Goal: Communication & Community: Answer question/provide support

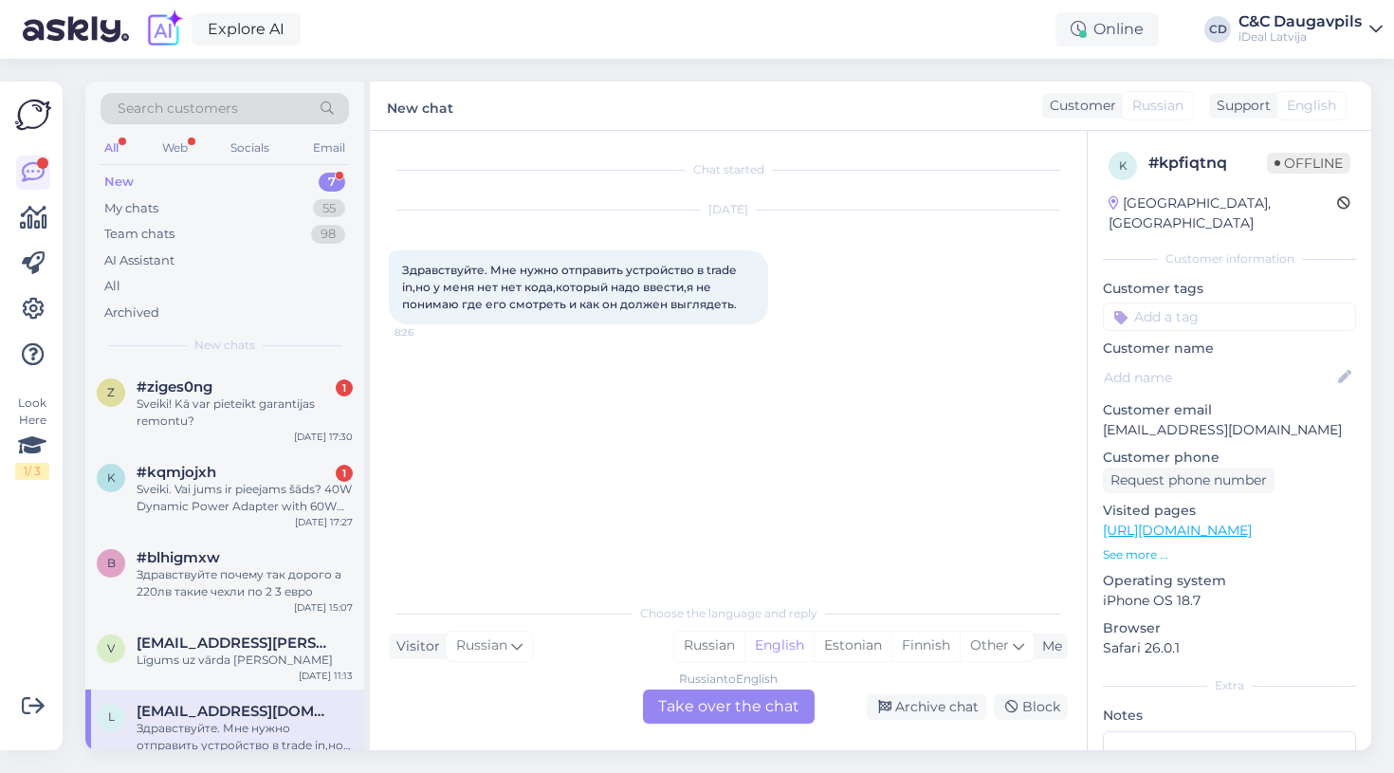
click at [163, 178] on div "New 7" at bounding box center [225, 182] width 248 height 27
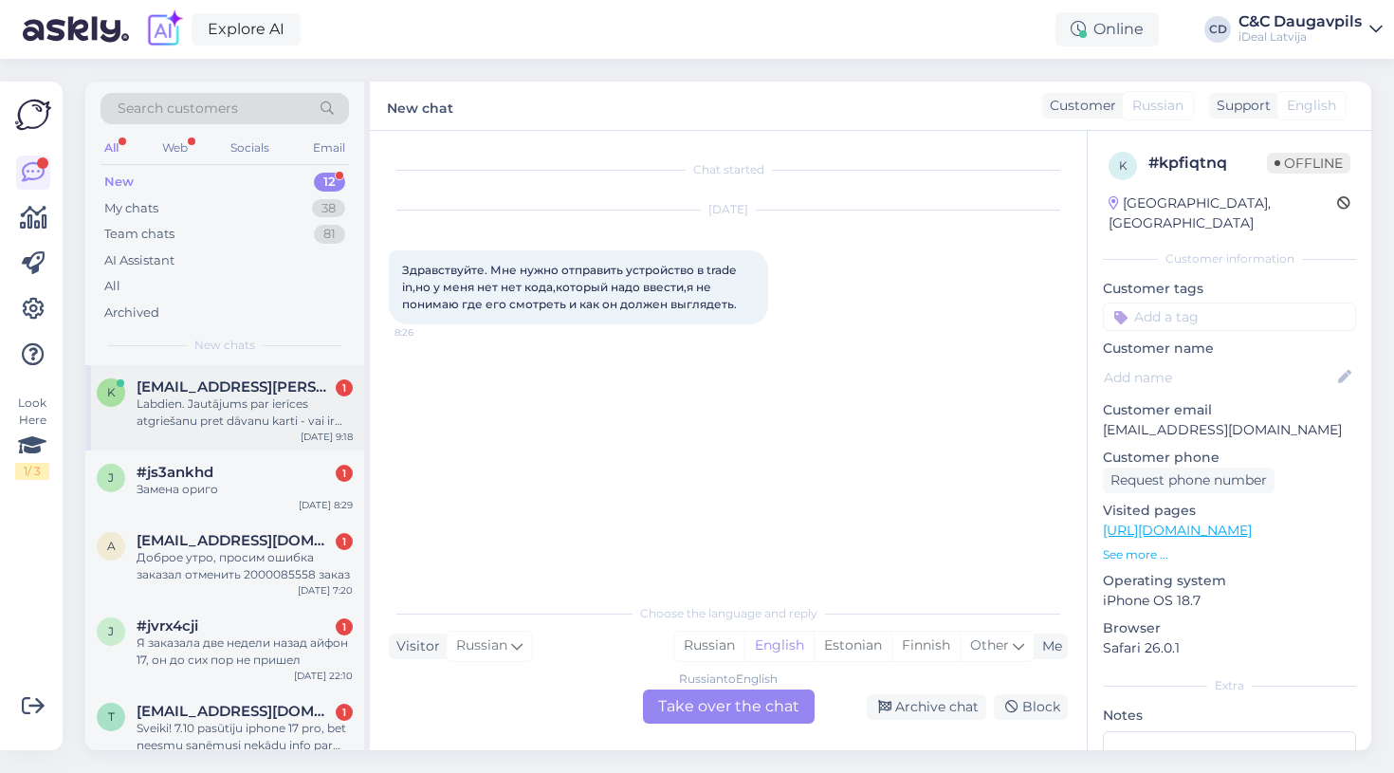
click at [163, 383] on span "[EMAIL_ADDRESS][PERSON_NAME][DOMAIN_NAME]" at bounding box center [235, 386] width 197 height 17
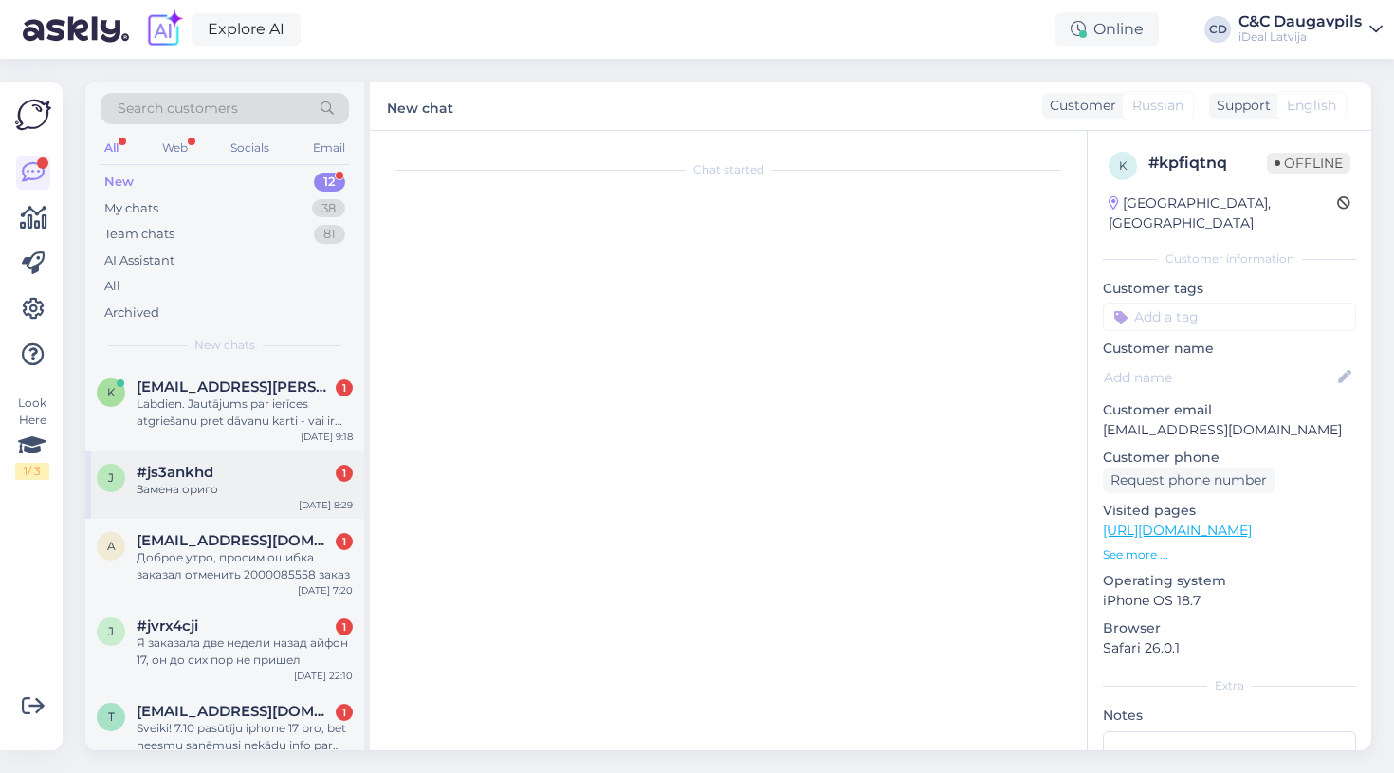
click at [164, 475] on span "#js3ankhd" at bounding box center [175, 472] width 77 height 17
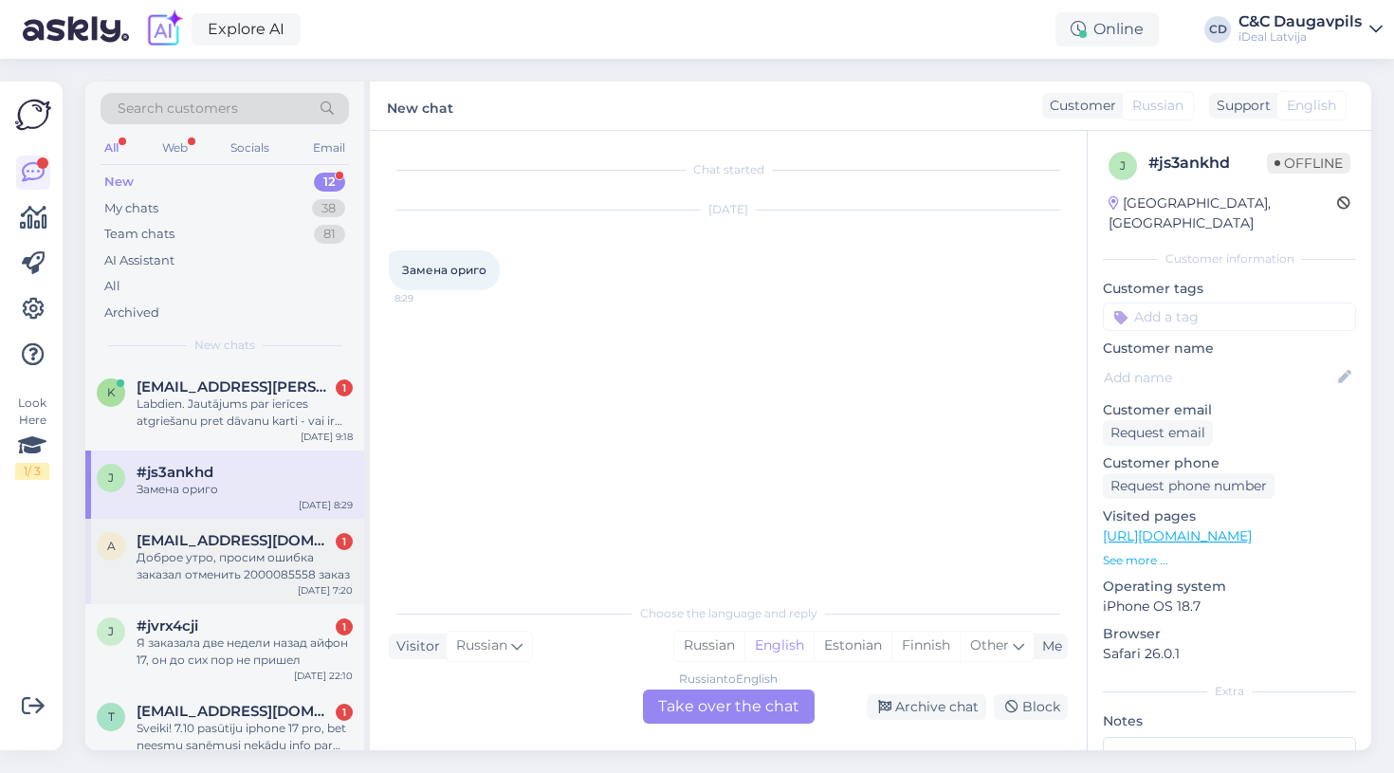
click at [176, 553] on div "Доброе утро, просим ошибка заказал отменить 2000085558 заказ" at bounding box center [245, 566] width 216 height 34
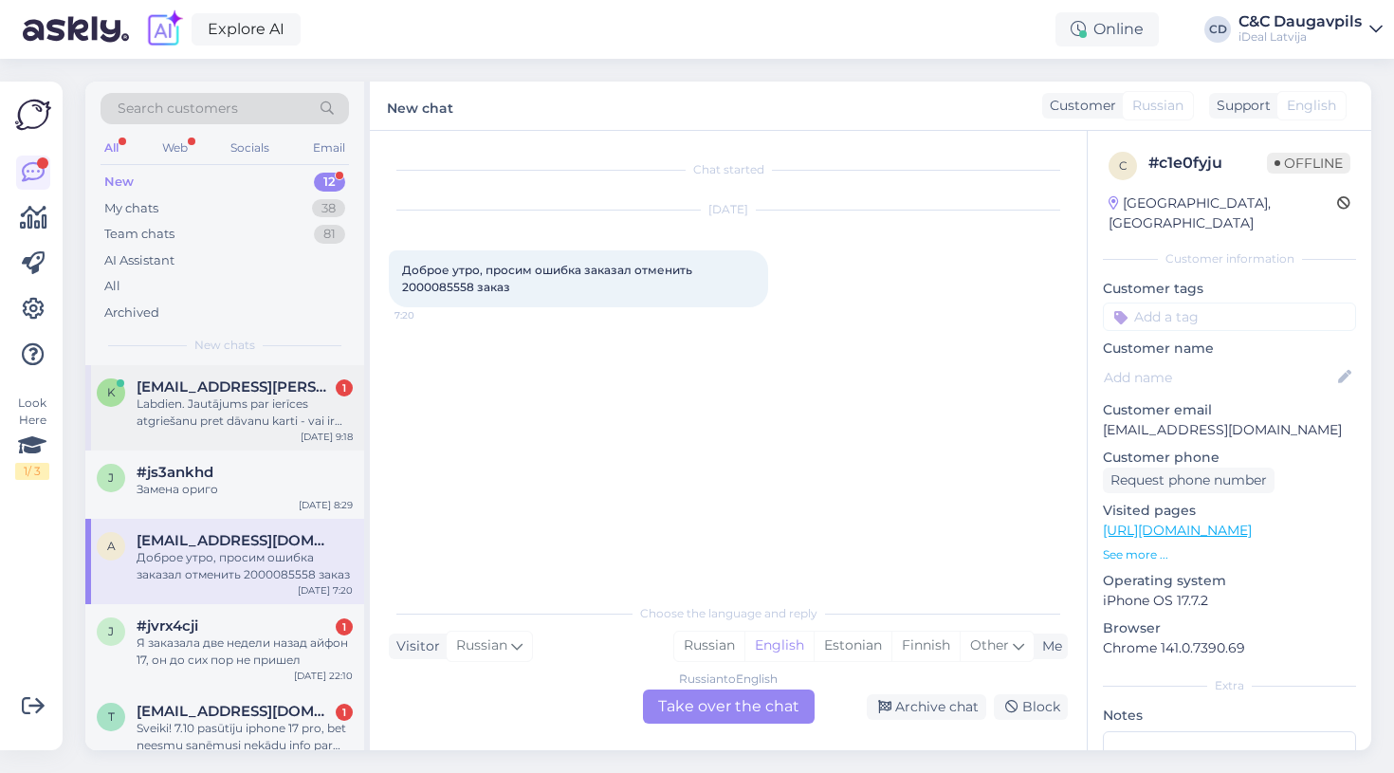
click at [137, 426] on div "Labdien. Jautājums par ierīces atgriešanu pret dāvanu karti - vai ir iespējams …" at bounding box center [245, 412] width 216 height 34
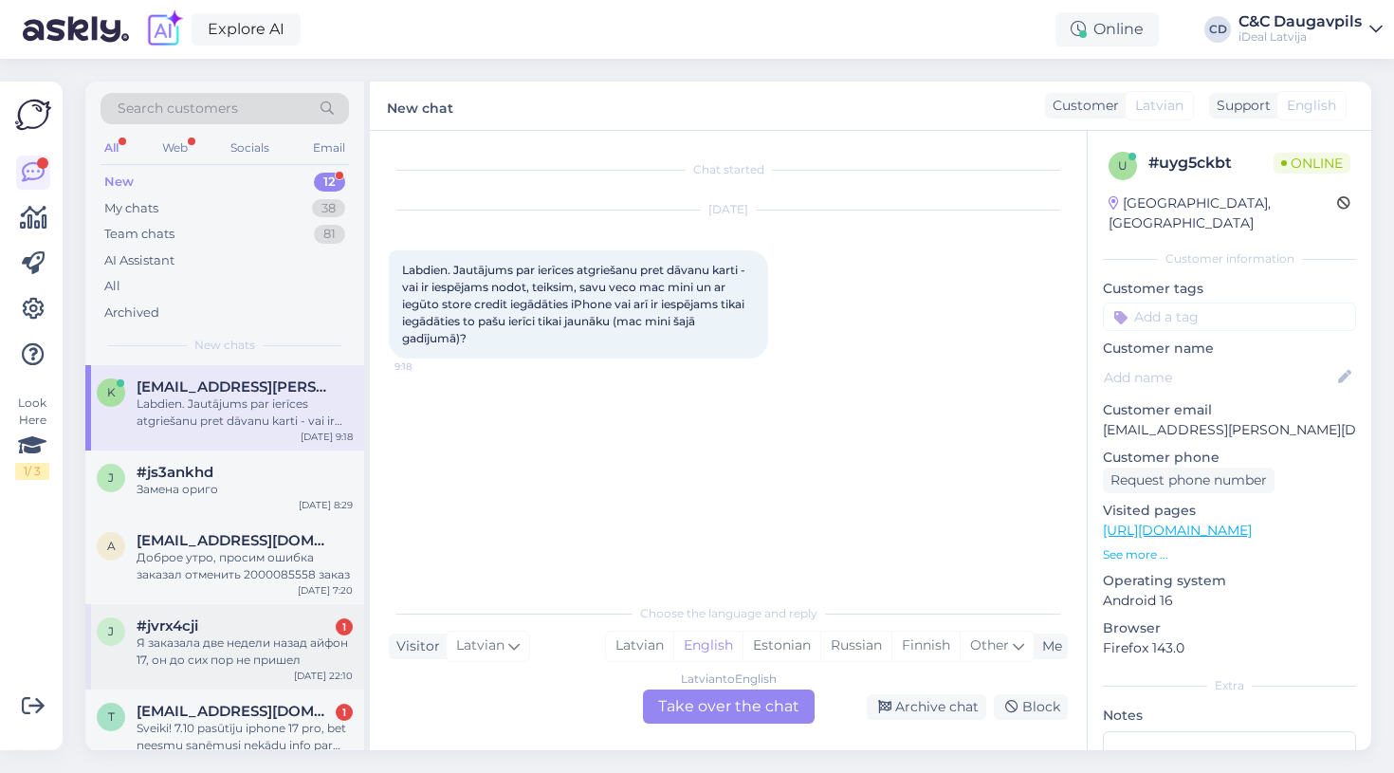
click at [193, 662] on div "Я заказала две недели назад айфон 17, он до сих пор не пришел" at bounding box center [245, 651] width 216 height 34
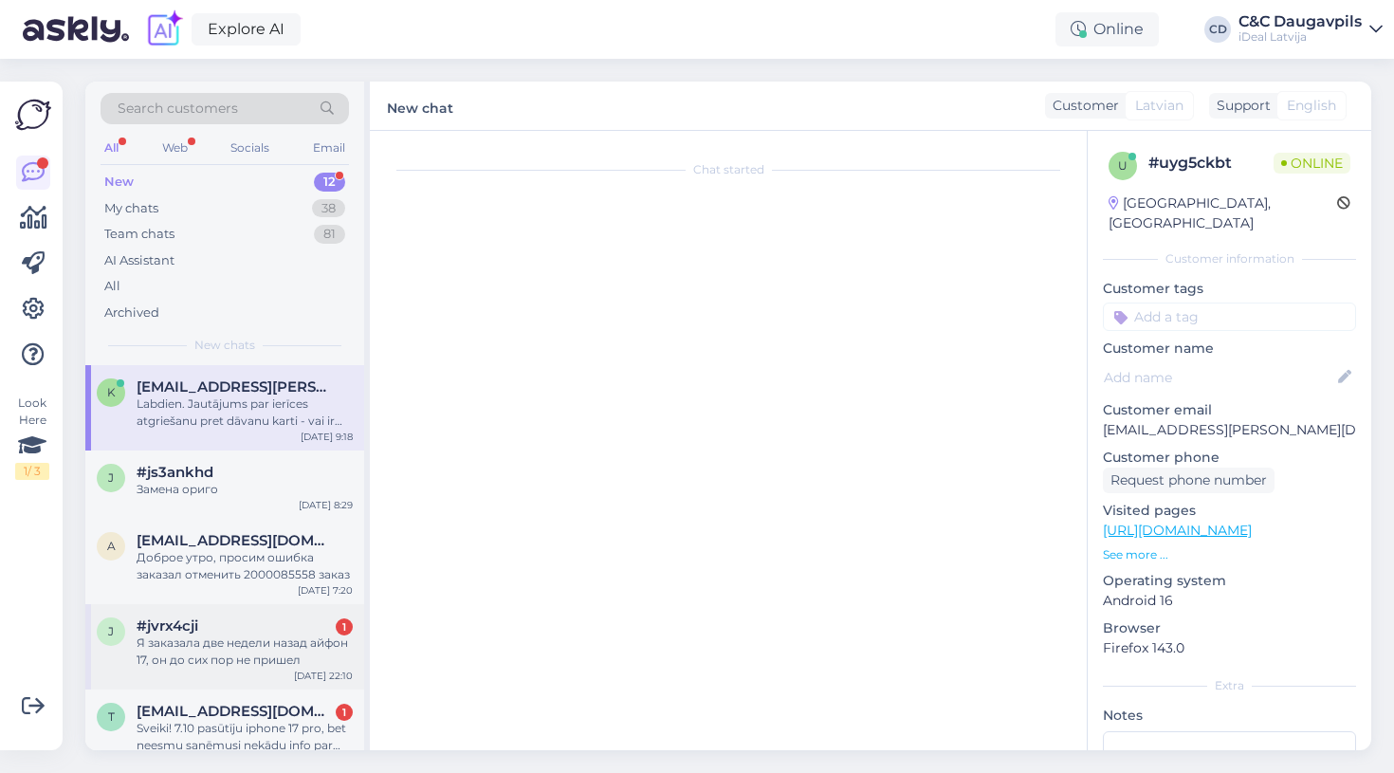
scroll to position [114, 0]
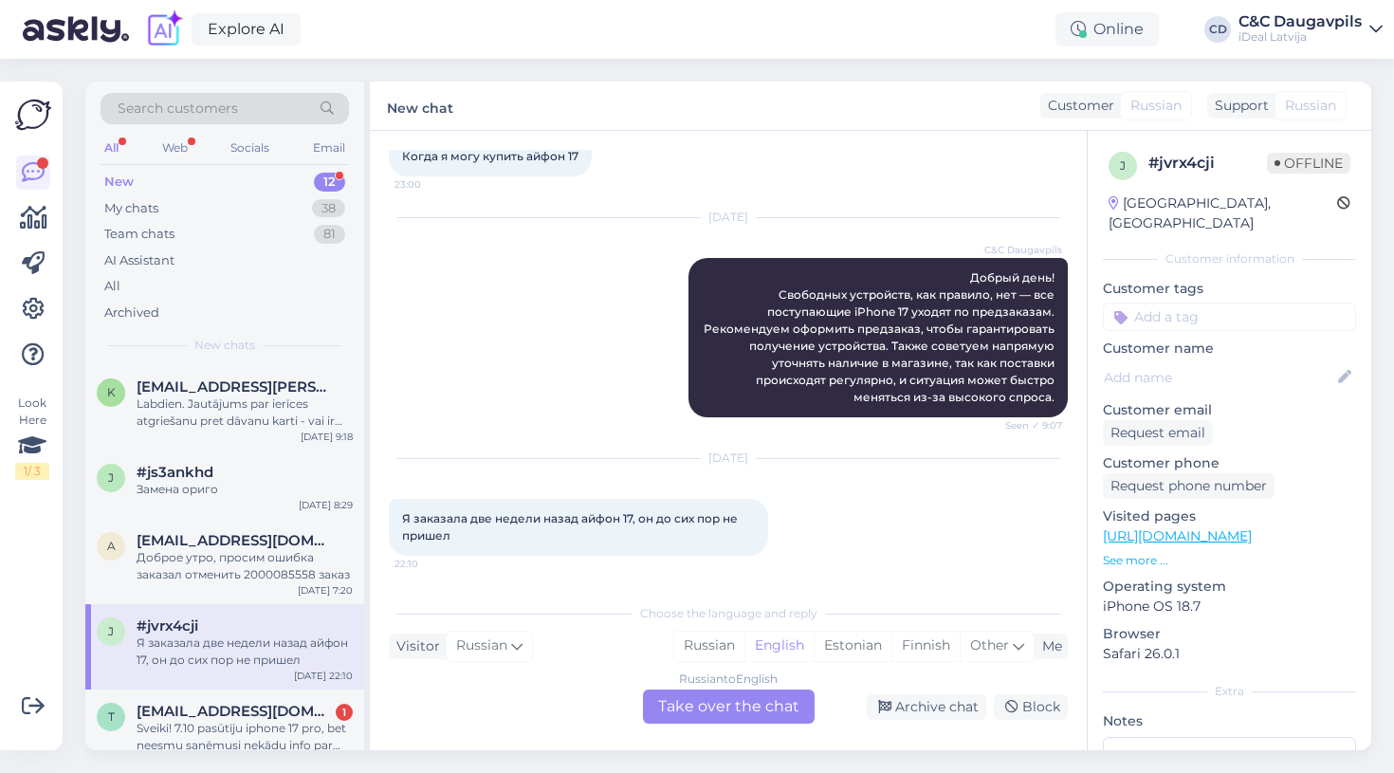
click at [696, 708] on div "Russian to English Take over the chat" at bounding box center [729, 706] width 172 height 34
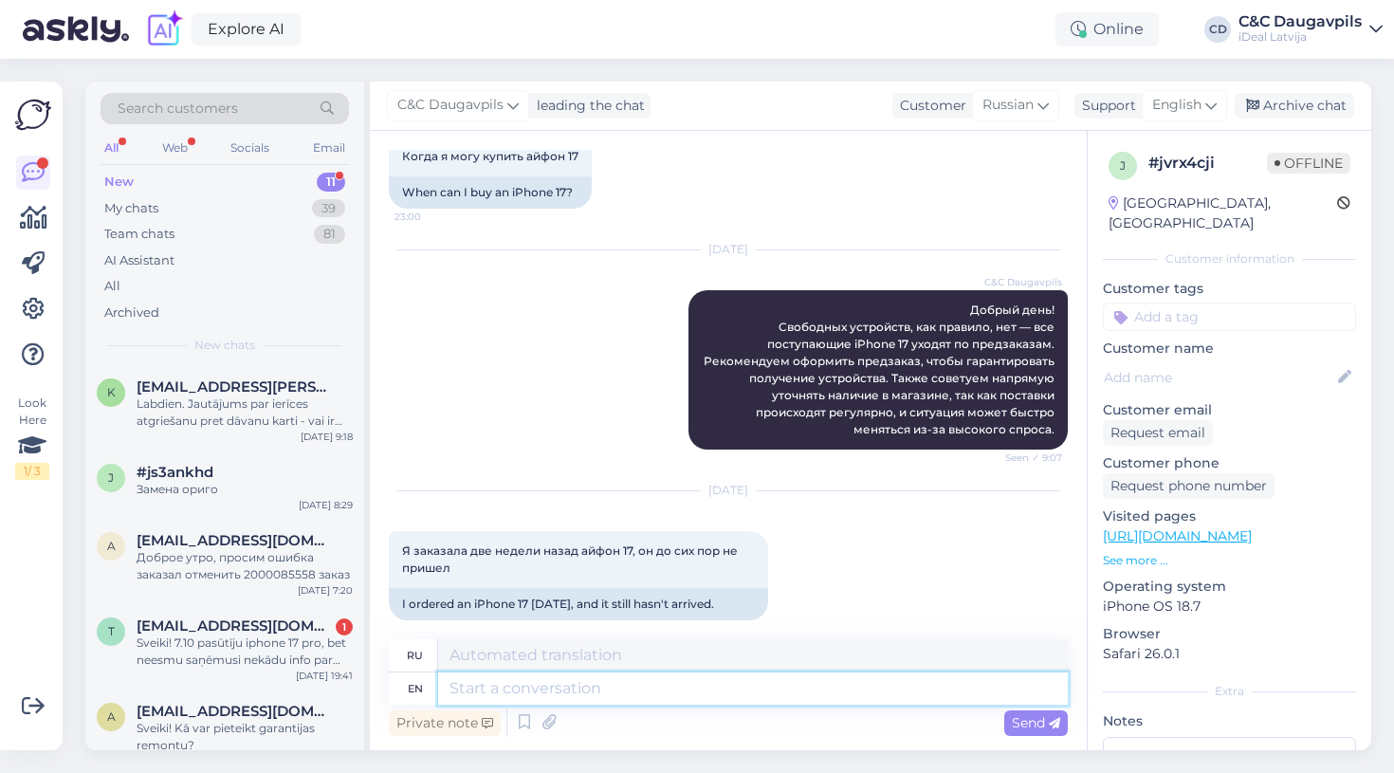
click at [568, 686] on textarea at bounding box center [753, 688] width 630 height 32
click at [264, 416] on div "Labdien. Jautājums par ierīces atgriešanu pret dāvanu karti - vai ir iespējams …" at bounding box center [245, 412] width 216 height 34
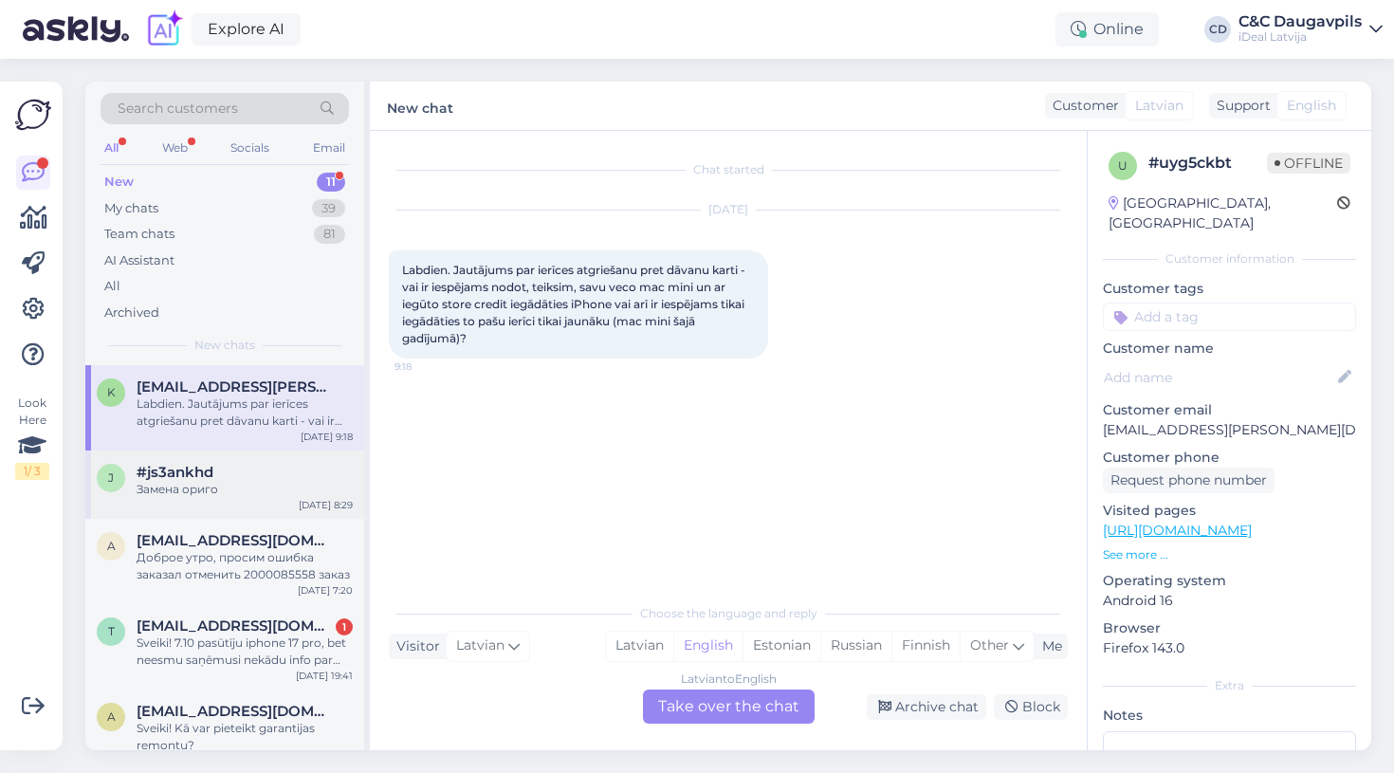
click at [227, 469] on div "#js3ankhd" at bounding box center [245, 472] width 216 height 17
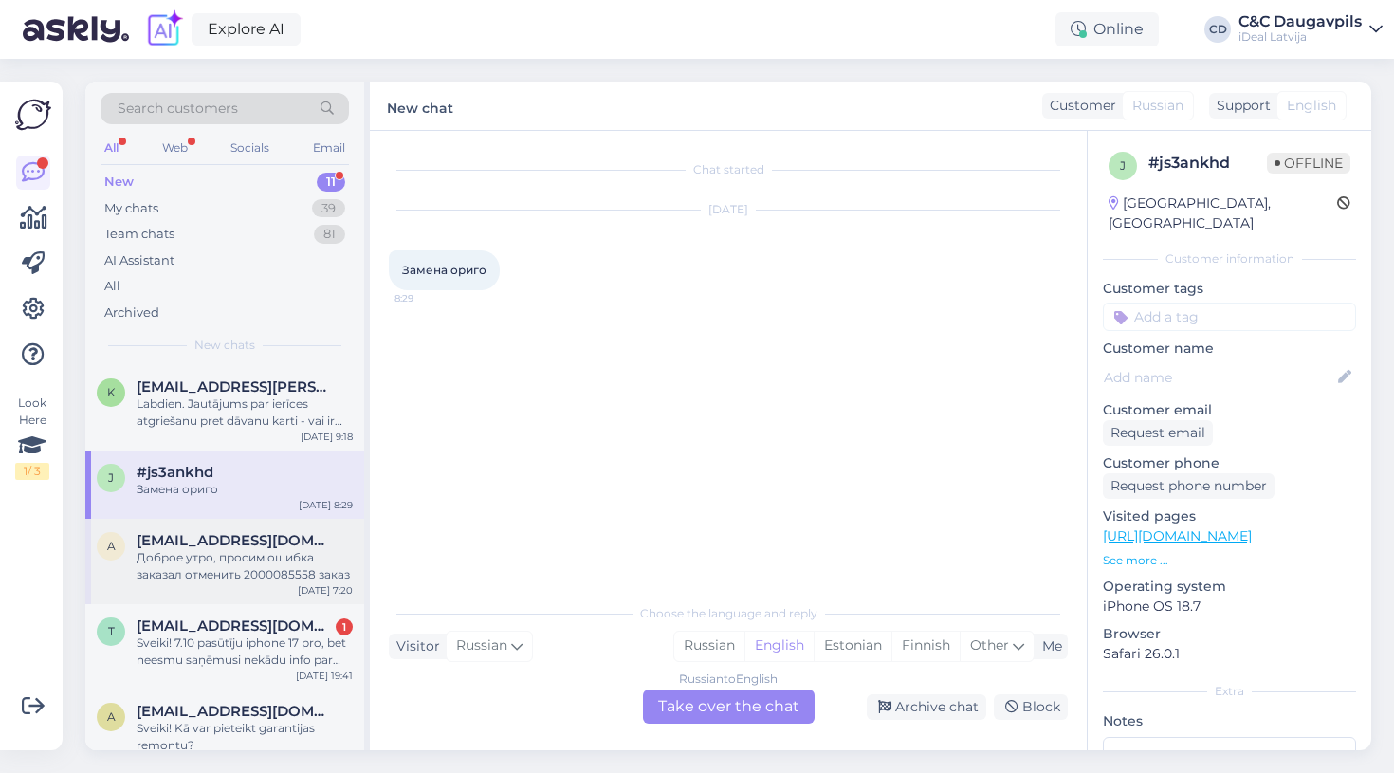
click at [220, 540] on span "[EMAIL_ADDRESS][DOMAIN_NAME]" at bounding box center [235, 540] width 197 height 17
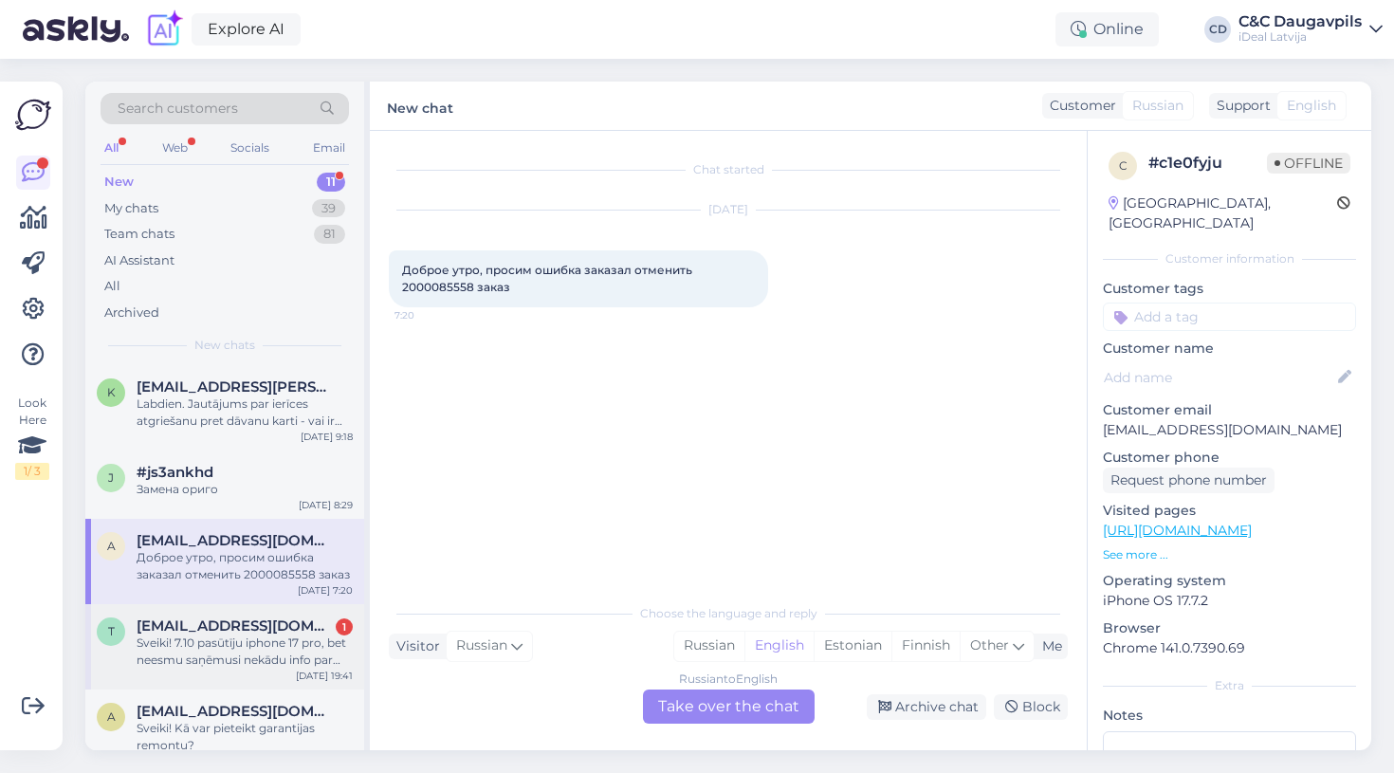
click at [203, 662] on div "Sveiki! 7.10 pasūtīju iphone 17 pro, bet neesmu saņēmusi nekādu info par iespēj…" at bounding box center [245, 651] width 216 height 34
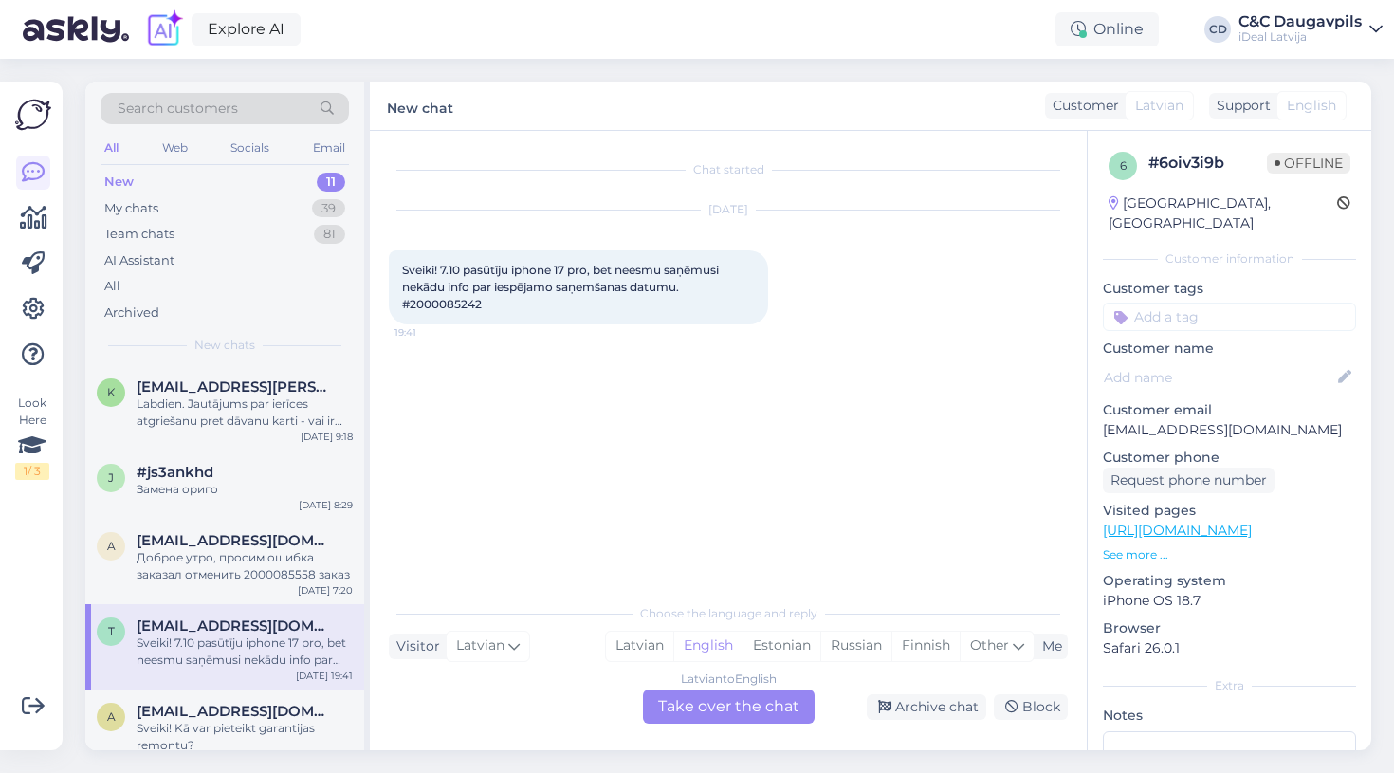
click at [693, 702] on div "Latvian to English Take over the chat" at bounding box center [729, 706] width 172 height 34
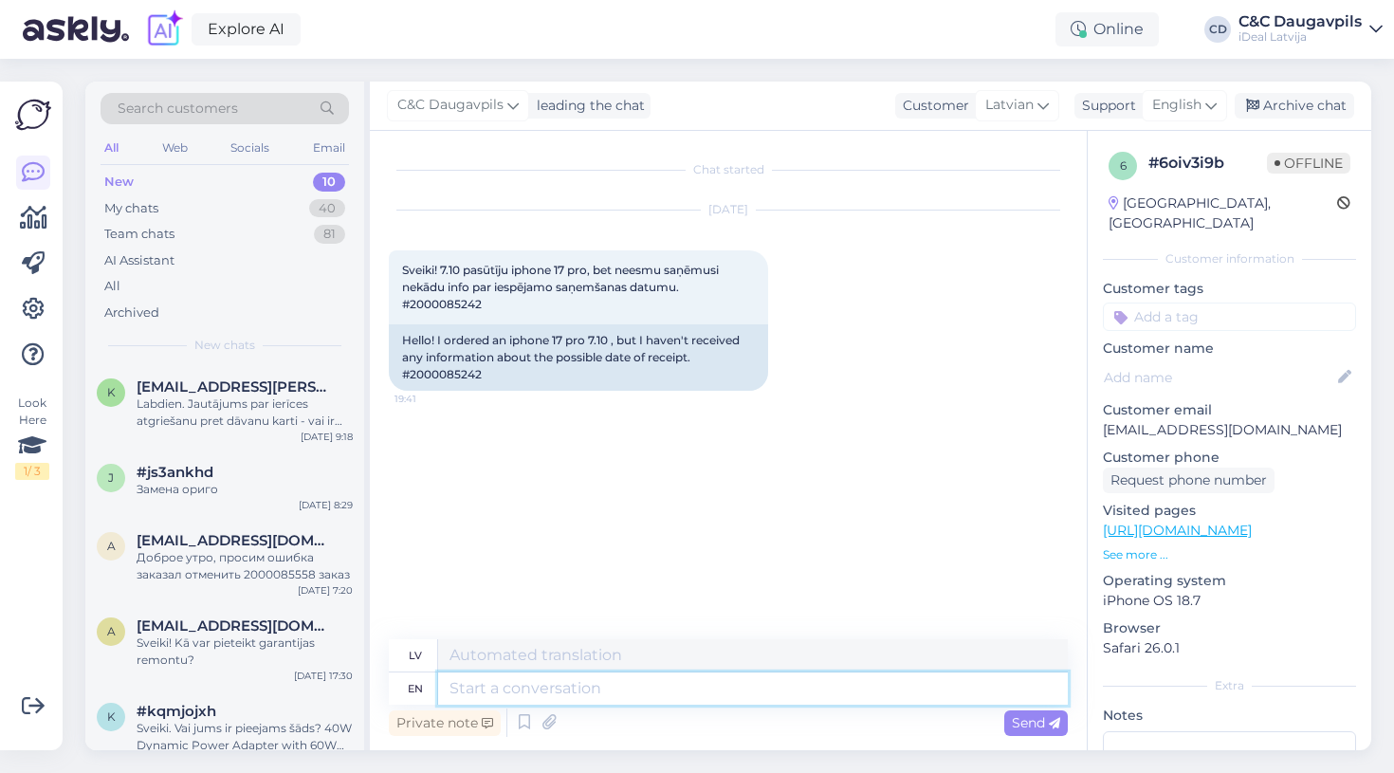
click at [641, 684] on textarea at bounding box center [753, 688] width 630 height 32
type textarea "Lab"
type textarea "La"
type textarea "Labdien,"
type textarea "Labdien"
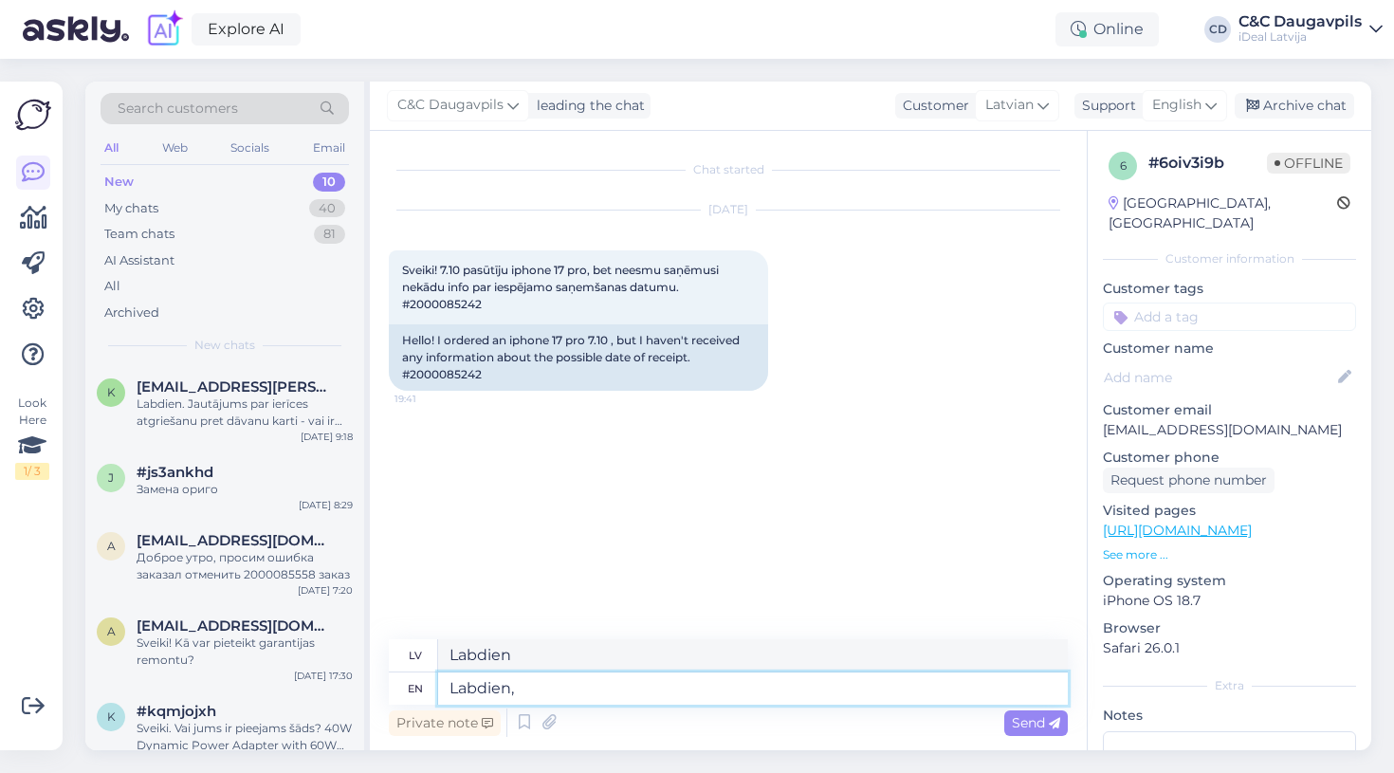
type textarea "Labdien,"
type textarea "Labdien"
type textarea "Labdien!"
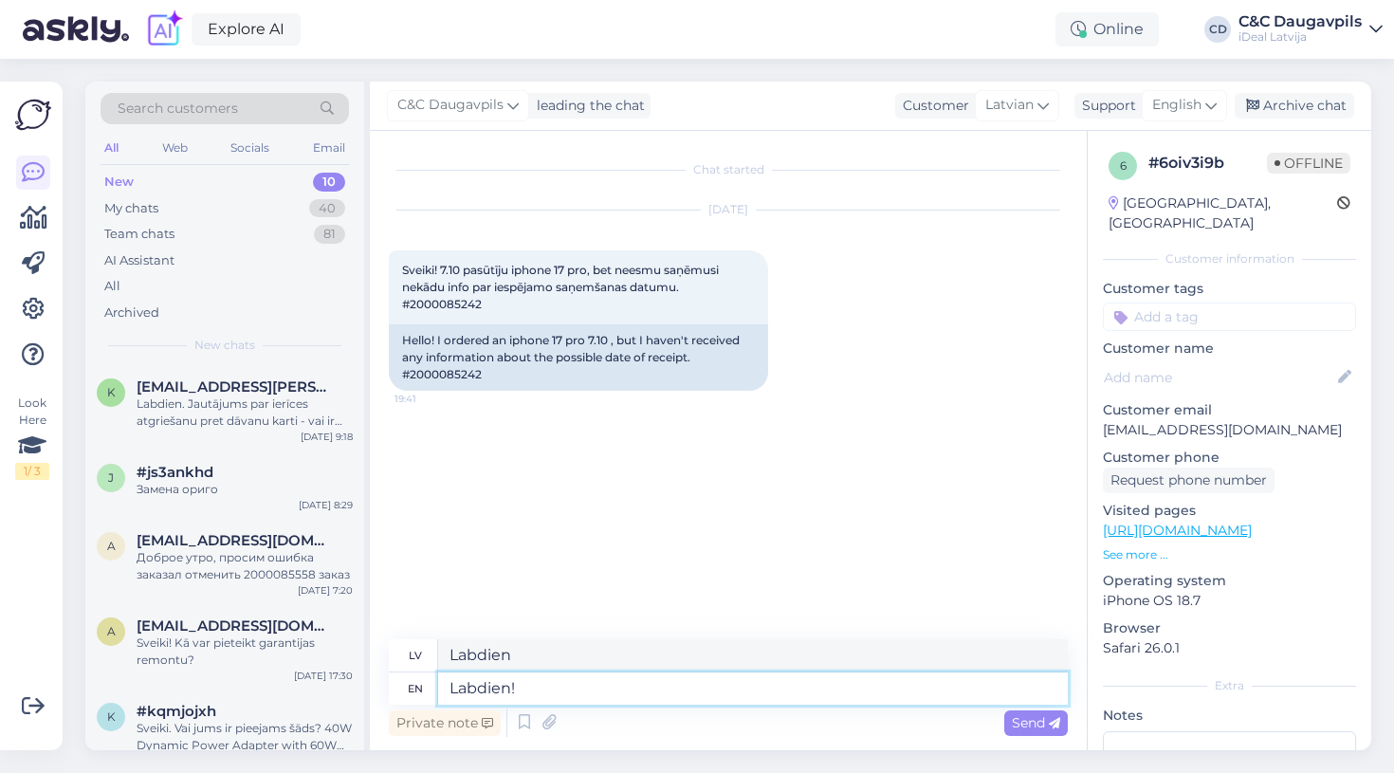
type textarea "Labdien!"
paste textarea "iemžel precizu datumu šobrid nevaram nosaukt, jo piegâdes notiek ierobežotos da…"
type textarea "Labdien! iemžel precizu datumu šobrid nevaram nosaukt, jo piegâdes notiek ierob…"
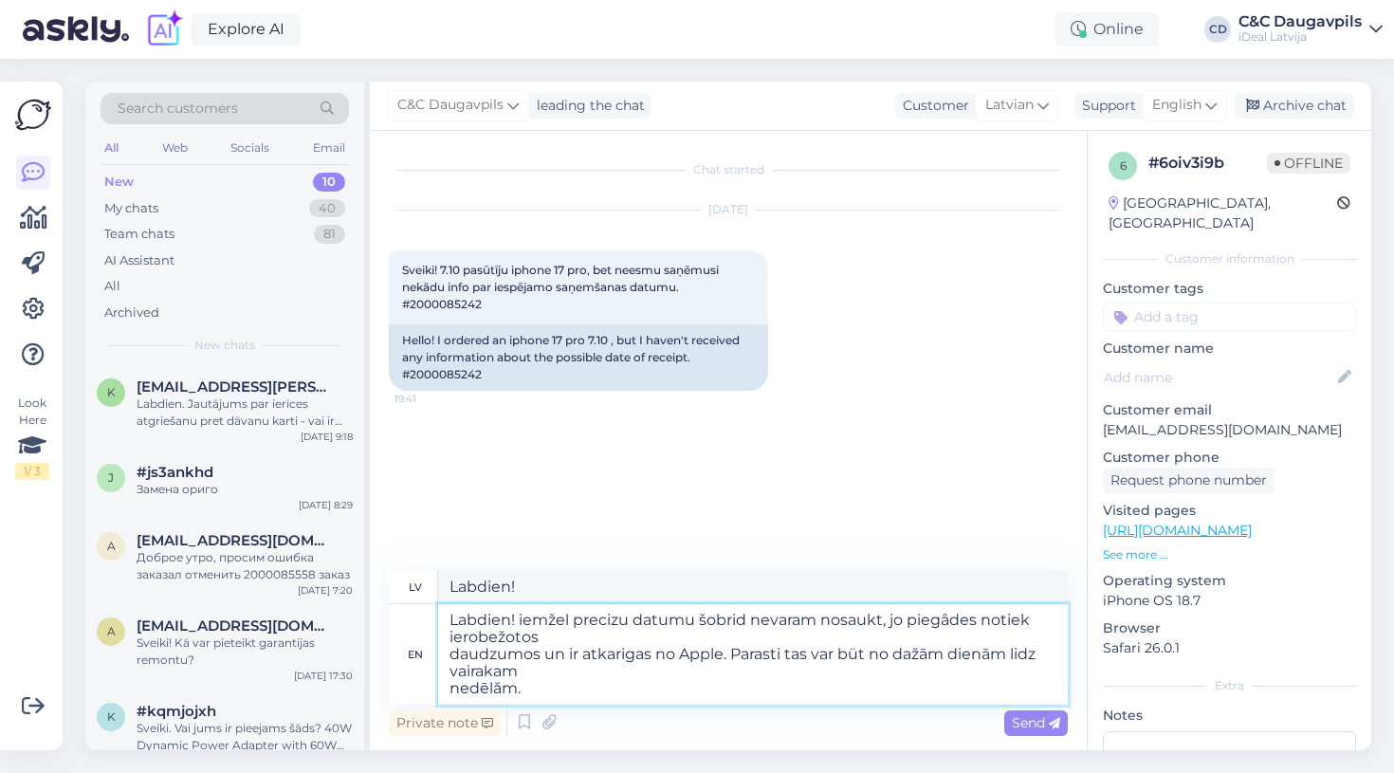
type textarea "Labdien! iemžel precizu datumu šobrid nevaram nosaukt, jo piegâdes notiek ierob…"
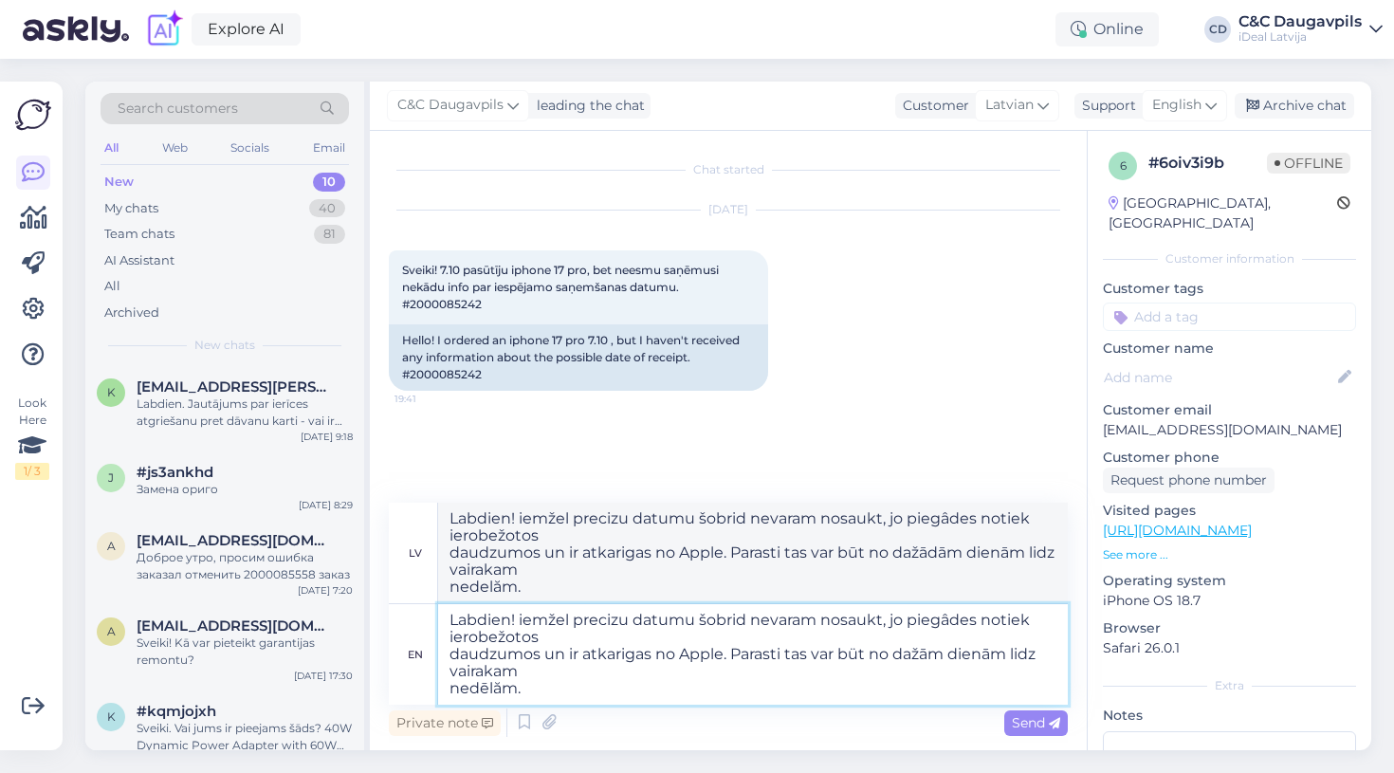
click at [520, 620] on textarea "Labdien! iemžel precizu datumu šobrid nevaram nosaukt, jo piegâdes notiek ierob…" at bounding box center [753, 654] width 630 height 101
type textarea "Labdien! Diemžel precizu datumu šobrid nevaram nosaukt, jo piegâdes notiek iero…"
click at [578, 630] on textarea "Labdien! Diemžel precizu datumu šobrid nevaram nosaukt, jo piegâdes notiek iero…" at bounding box center [753, 654] width 630 height 101
click at [576, 619] on textarea "Labdien! Diemžel precizu datumu šobrid nevaram nosaukt, jo piegâdes notiek iero…" at bounding box center [753, 654] width 630 height 101
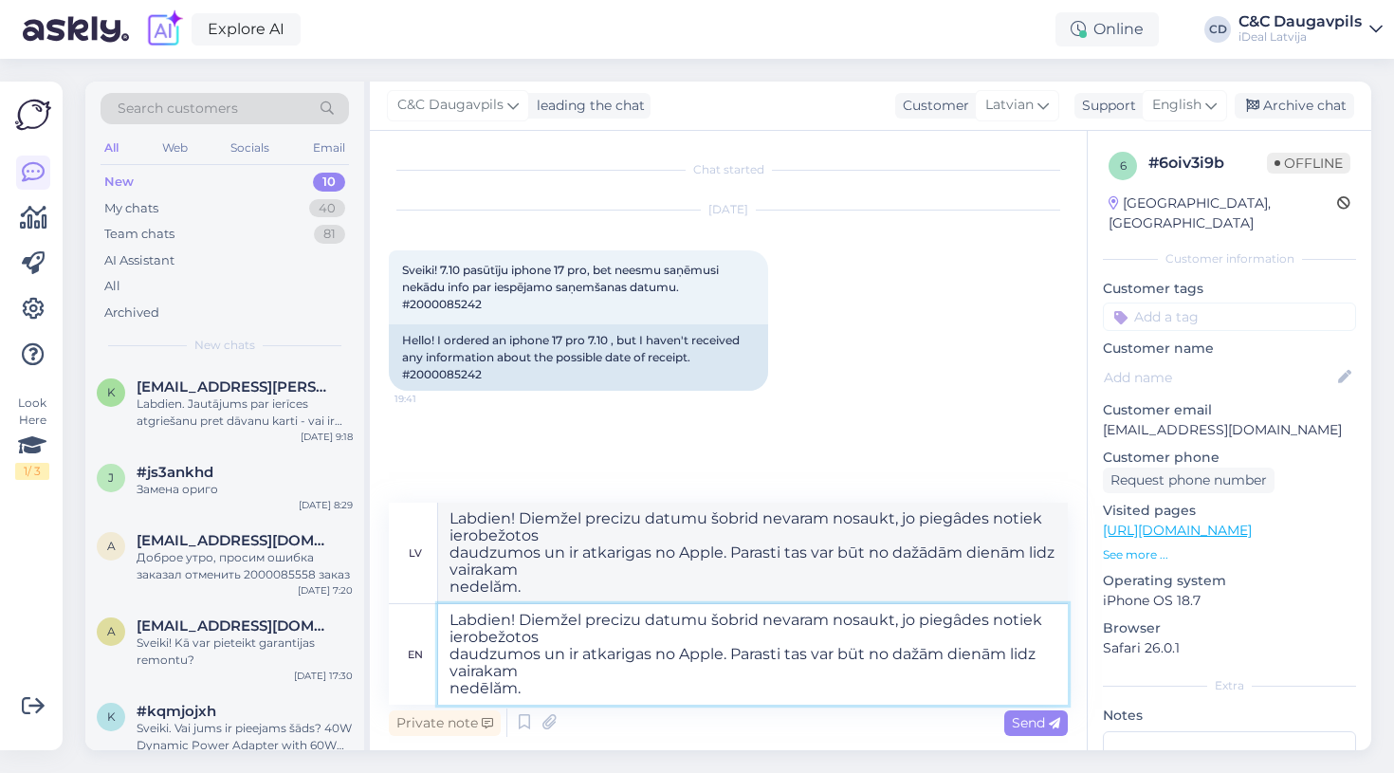
type textarea "Labdien! Diemžl precizu datumu šobrid nevaram nosaukt, jo piegâdes notiek ierob…"
type textarea "Labdien! Diemžēl precizu datumu šobrid nevaram nosaukt, jo piegâdes notiek iero…"
click at [626, 624] on textarea "Labdien! Diemžēl precizu datumu šobrid nevaram nosaukt, jo piegâdes notiek iero…" at bounding box center [753, 654] width 630 height 101
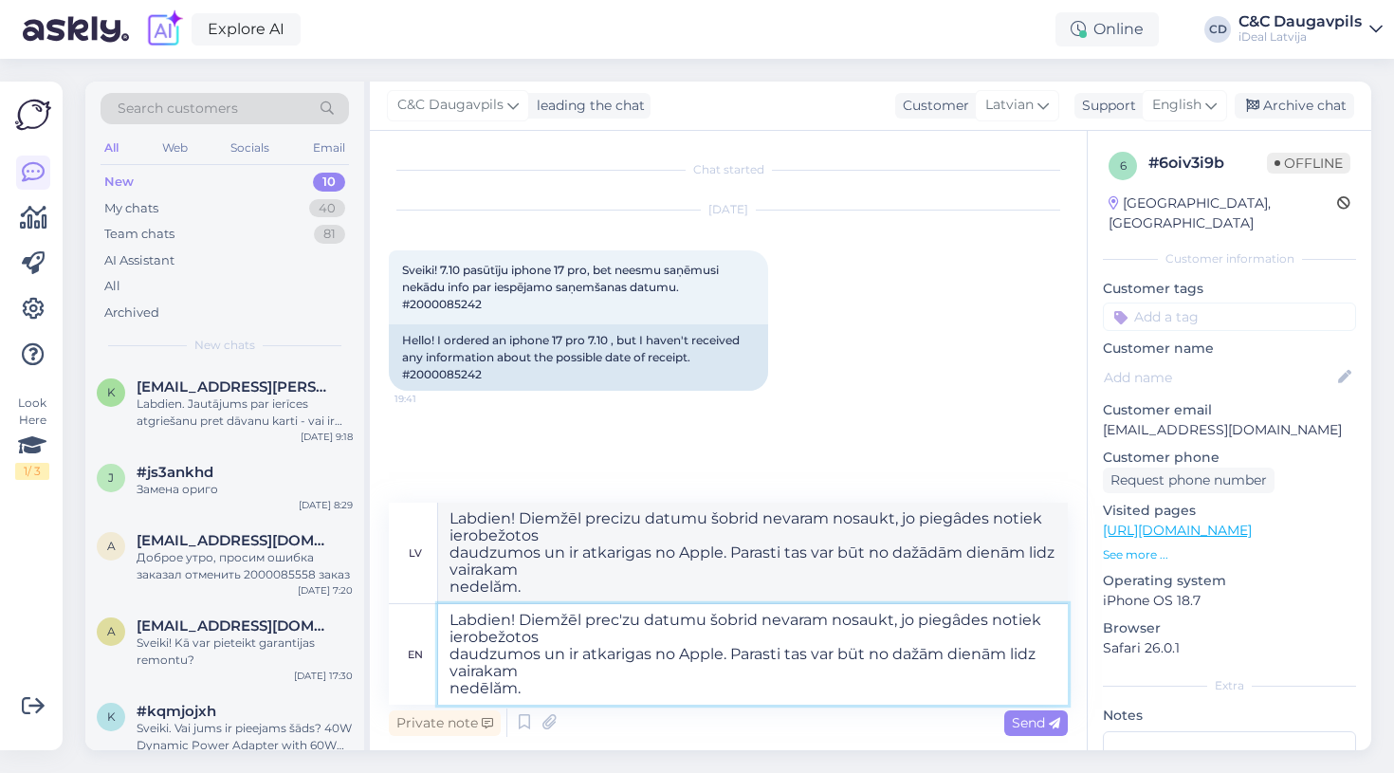
type textarea "Labdien! Diemžēl precīzu datumu šobrid nevaram nosaukt, jo piegâdes notiek iero…"
click at [753, 624] on textarea "Labdien! Diemžēl precīzu datumu šobrid nevaram nosaukt, jo piegâdes notiek iero…" at bounding box center [753, 654] width 630 height 101
type textarea "Labdien! Diemžēl precīzu datumu šobrīd nevaram nosaukt, jo piegâdes notiek iero…"
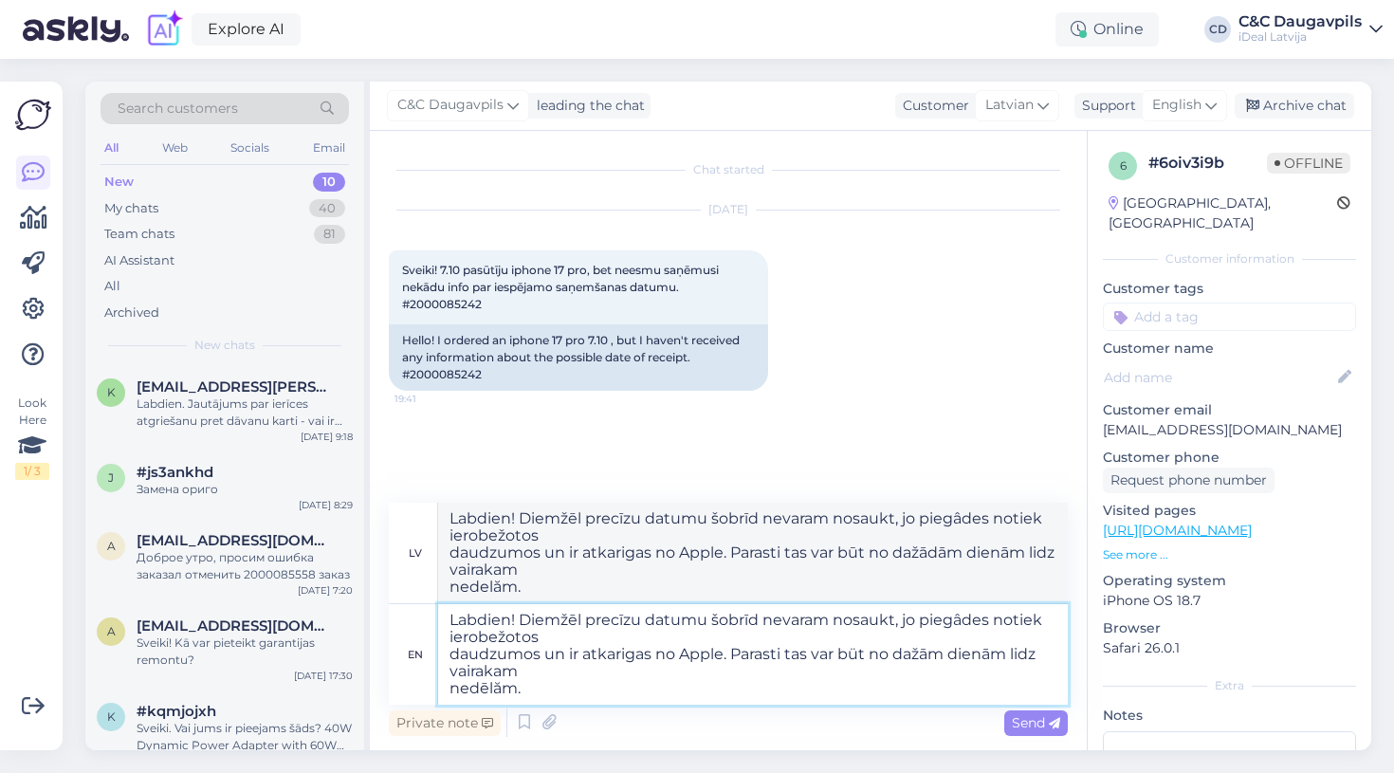
click at [967, 624] on textarea "Labdien! Diemžēl precīzu datumu šobrīd nevaram nosaukt, jo piegâdes notiek iero…" at bounding box center [753, 654] width 630 height 101
type textarea "Labdien! Diemžēl precīzu datumu šobrīd nevaram nosaukt, jo piegādes notiek iero…"
click at [452, 656] on textarea "Labdien! Diemžēl precīzu datumu šobrīd nevaram nosaukt, jo piegādes notiek iero…" at bounding box center [753, 654] width 630 height 101
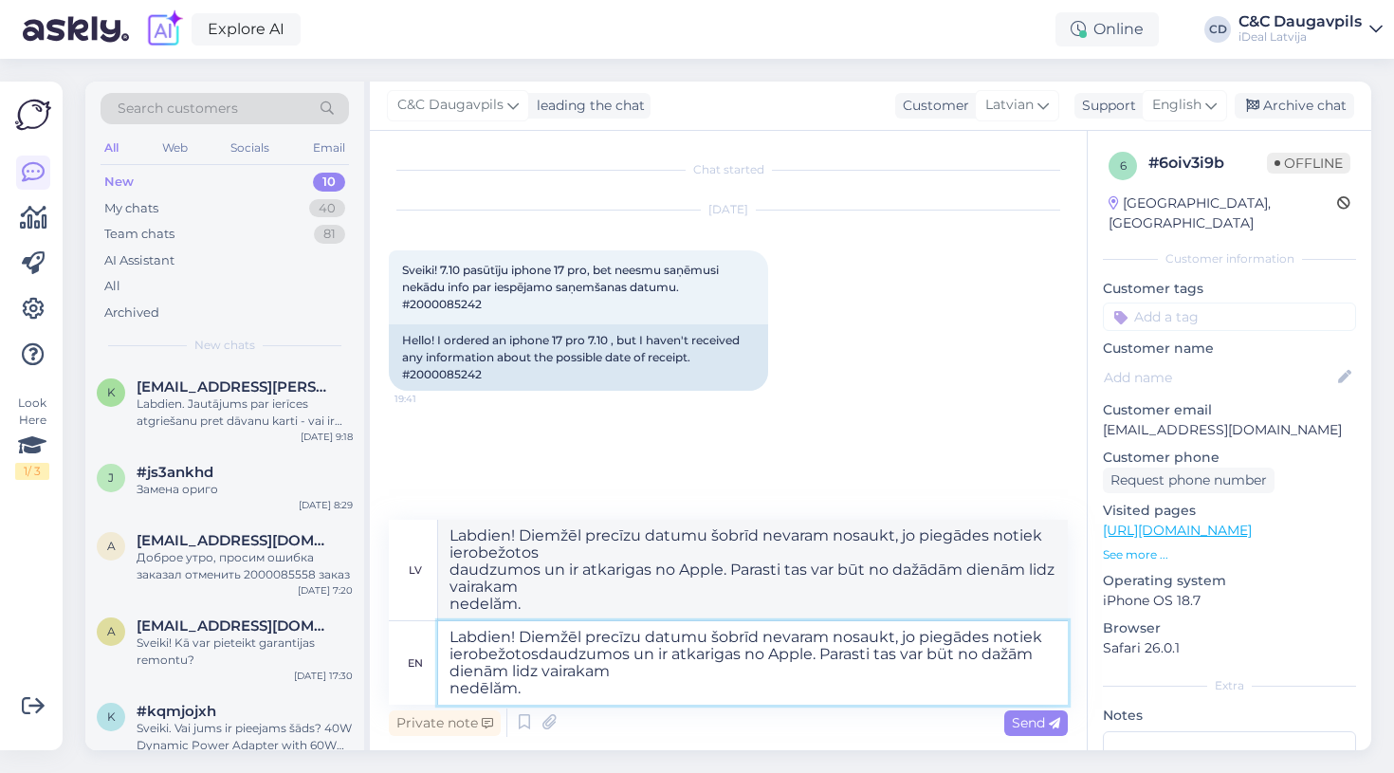
type textarea "Labdien! Diemžēl precīzu datumu šobrīd nevaram nosaukt, jo piegādes notiek iero…"
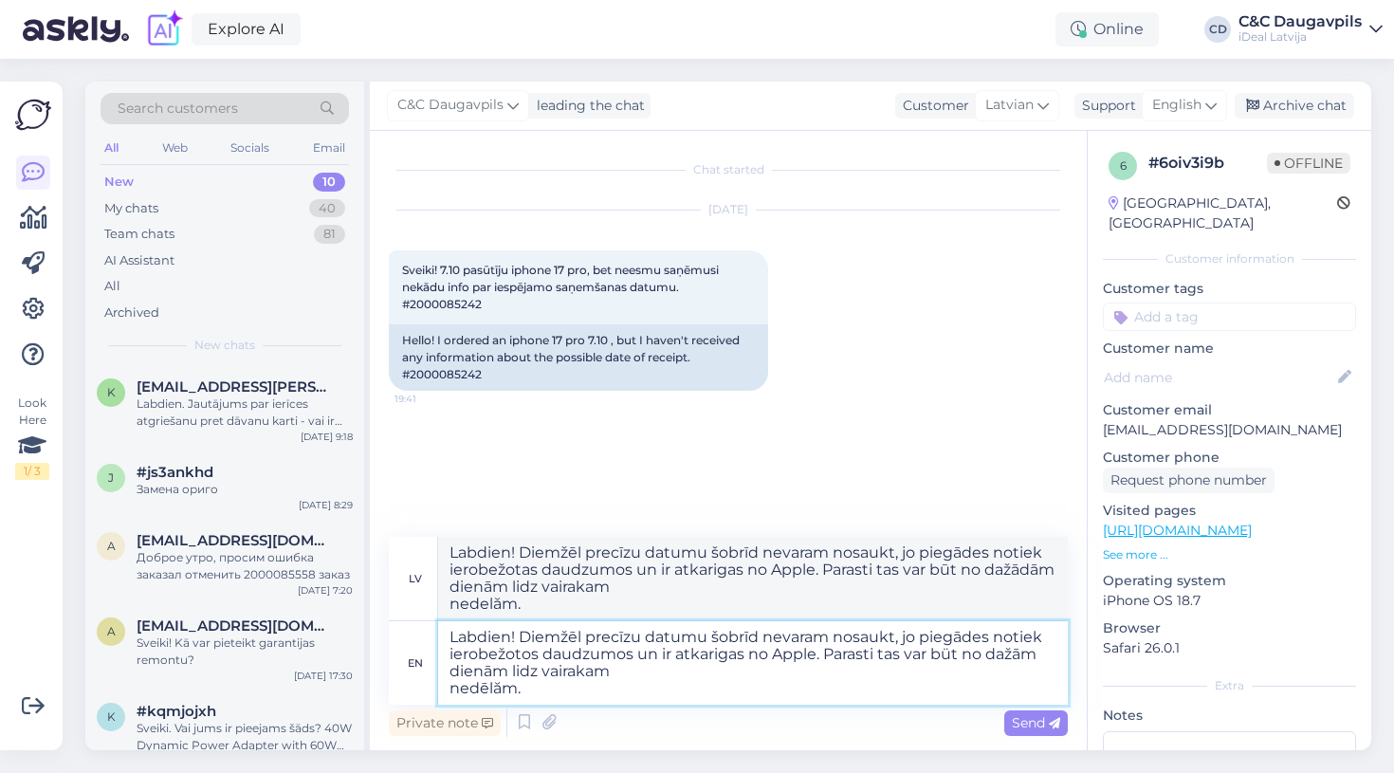
click at [723, 657] on textarea "Labdien! Diemžēl precīzu datumu šobrīd nevaram nosaukt, jo piegādes notiek iero…" at bounding box center [753, 662] width 630 height 83
type textarea "Labdien! Diemžēl precīzu datumu šobrīd nevaram nosaukt, jo piegādes notiek iero…"
click at [955, 659] on textarea "Labdien! Diemžēl precīzu datumu šobrīd nevaram nosaukt, jo piegādes notiek iero…" at bounding box center [753, 662] width 630 height 83
type textarea "Labdien! Diemžēl precīzu datumu šobrīd nevaram nosaukt, jo piegādes notiek iero…"
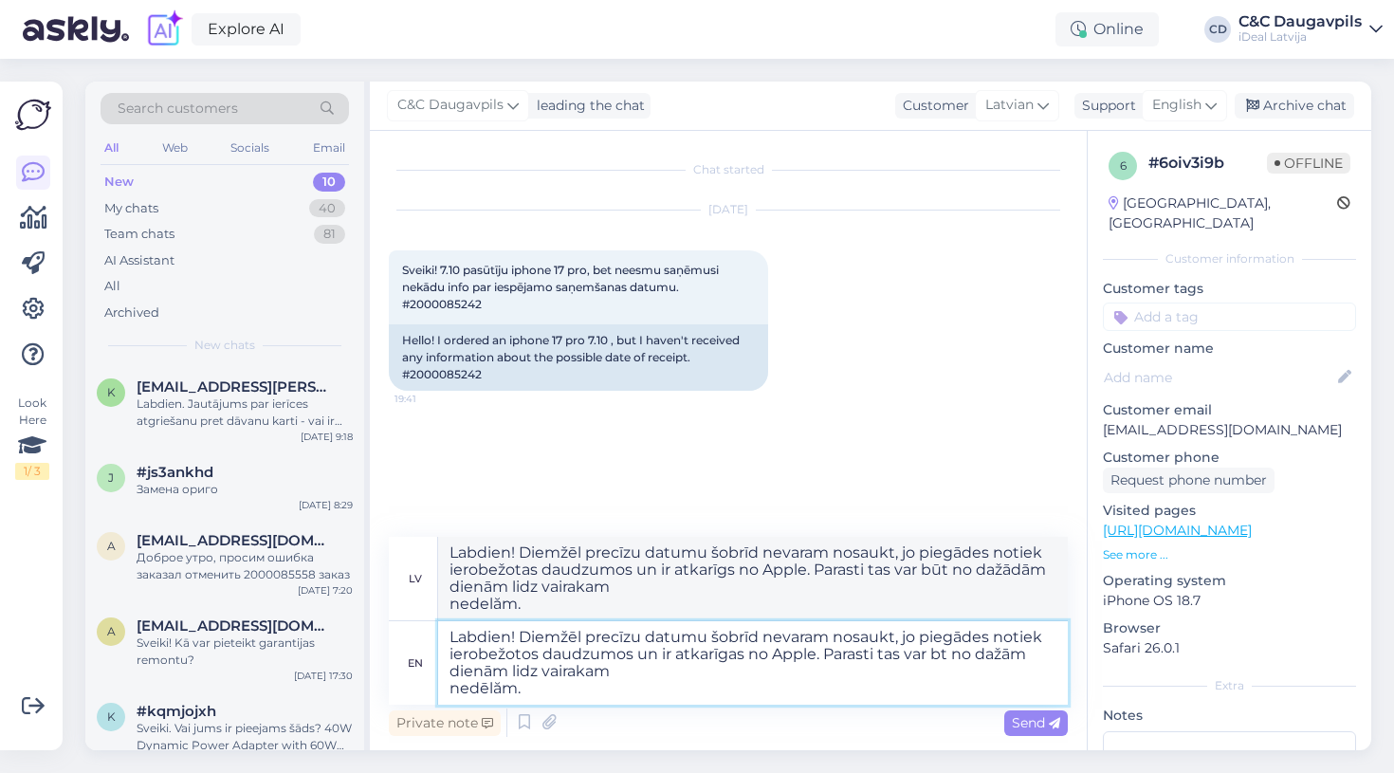
type textarea "Labdien! Diemžēl precīzu datumu šobrīd nevaram nosaukt, jo piegādes notiek iero…"
click at [455, 697] on textarea "Labdien! Diemžēl precīzu datumu šobrīd nevaram nosaukt, jo piegādes notiek iero…" at bounding box center [753, 662] width 630 height 83
type textarea "Labdien! Diemžēl precīzu datumu šobrīd nevaram nosaukt, jo piegādes notiek iero…"
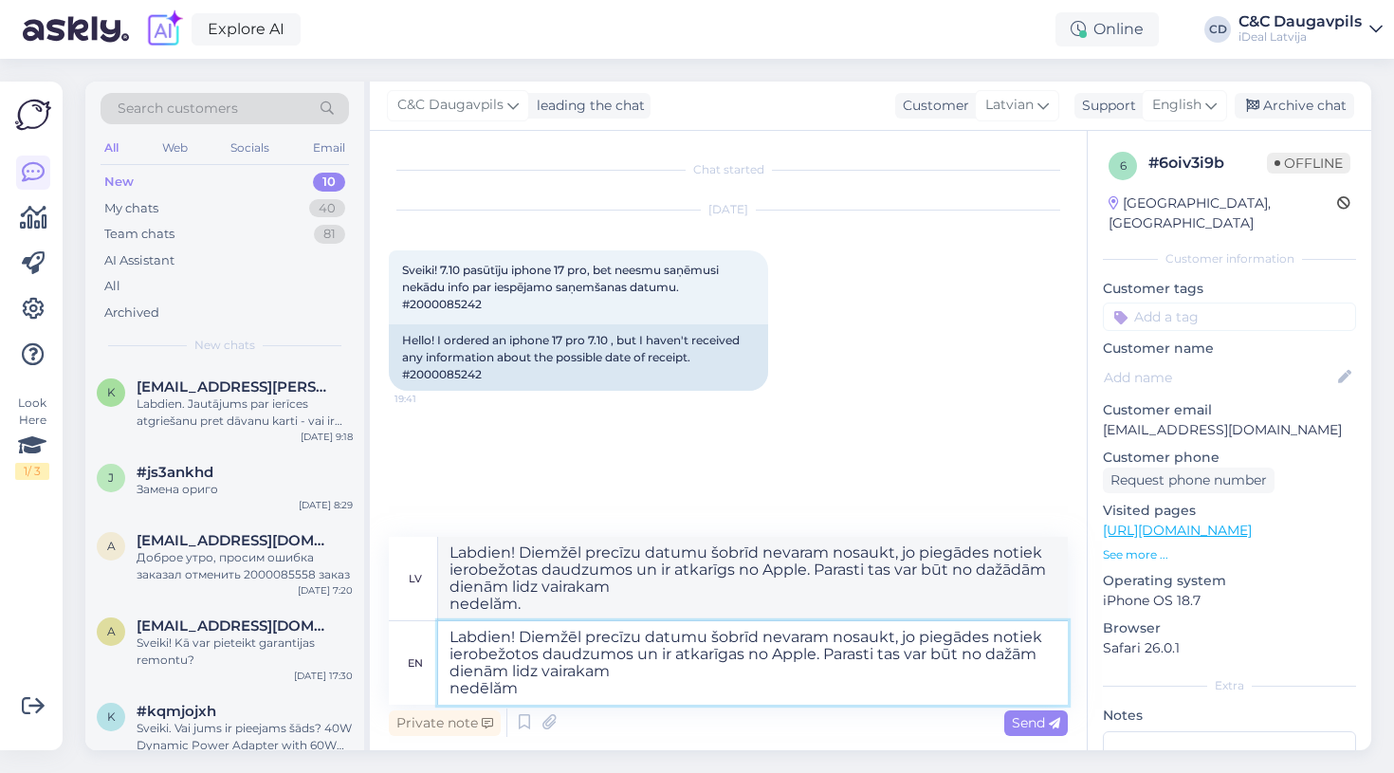
type textarea "Labdien! Diemžēl precīzu datumu šobrīd nevaram nosaukt, jo piegādes notiek iero…"
click at [448, 688] on textarea "Labdien! Diemžēl precīzu datumu šobrīd nevaram nosaukt, jo piegādes notiek iero…" at bounding box center [753, 662] width 630 height 83
type textarea "Labdien! Diemžēl precīzu datumu šobrīd nevaram nosaukt, jo piegādes notiek iero…"
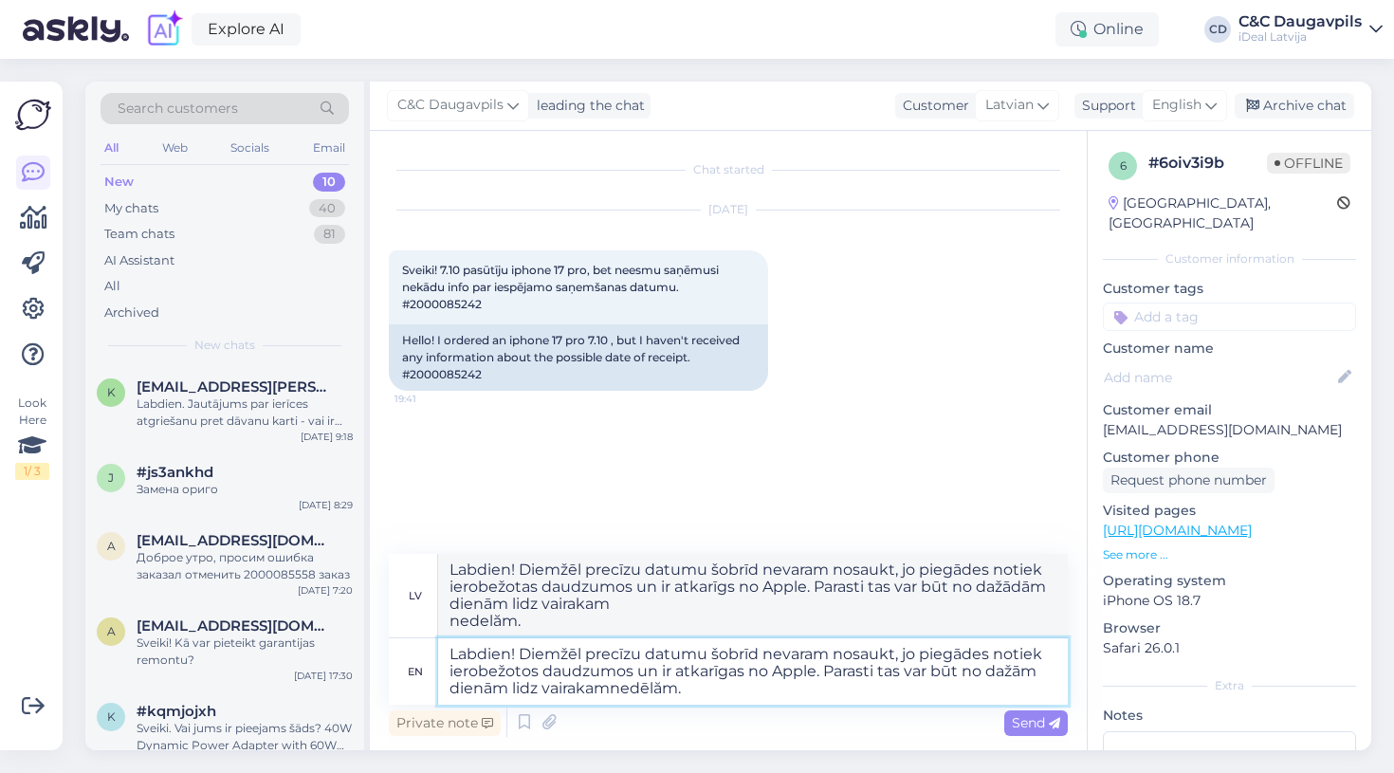
type textarea "Labdien! Diemžēl precīzu datumu šobrīd nevaram nosaukt, jo piegādes notiek iero…"
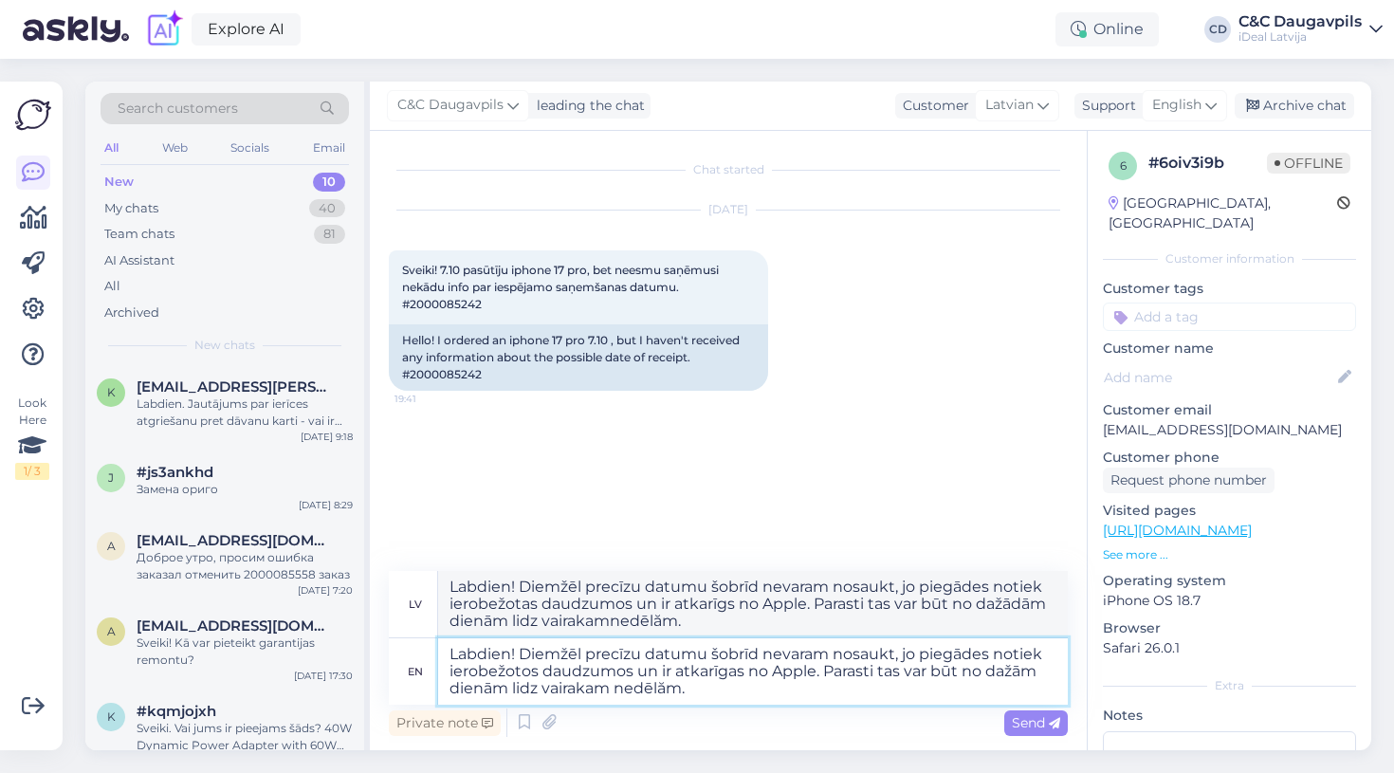
type textarea "Labdien! Diemžēl precīzu datumu šobrīd nevaram nosaukt, jo piegādes notiek iero…"
click at [669, 686] on textarea "Labdien! Diemžēl precīzu datumu šobrīd nevaram nosaukt, jo piegādes notiek iero…" at bounding box center [753, 671] width 630 height 66
type textarea "Labdien! Diemžēl precīzu datumu šobrīd nevaram nosaukt, jo piegādes notiek iero…"
click at [595, 690] on textarea "Labdien! Diemžēl precīzu datumu šobrīd nevaram nosaukt, jo piegādes notiek iero…" at bounding box center [753, 671] width 630 height 66
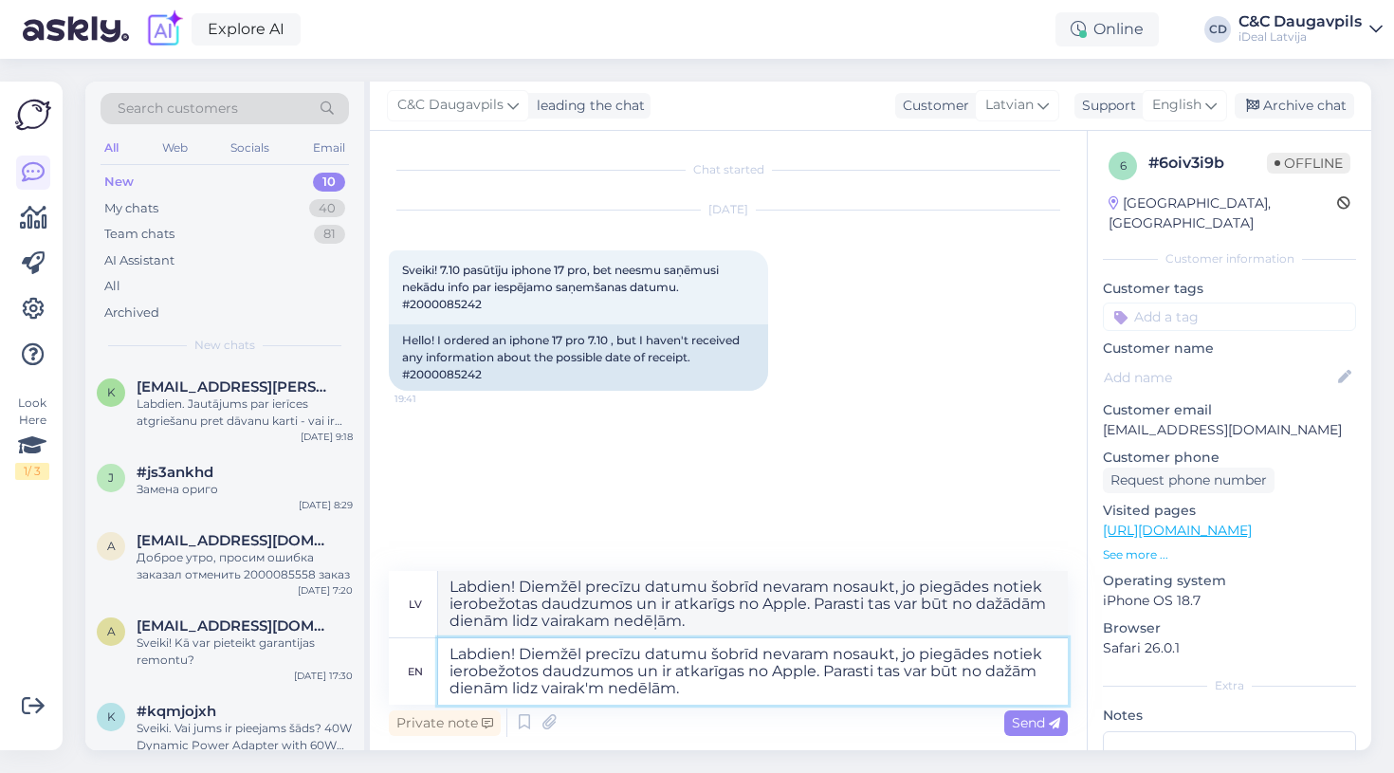
type textarea "Labdien! Diemžēl precīzu datumu šobrīd nevaram nosaukt, jo piegādes notiek iero…"
click at [577, 687] on textarea "Labdien! Diemžēl precīzu datumu šobrīd nevaram nosaukt, jo piegādes notiek iero…" at bounding box center [753, 671] width 630 height 66
type textarea "Labdien! Diemžēl precīzu datumu šobrīd nevaram nosaukt, jo piegādes notiek iero…"
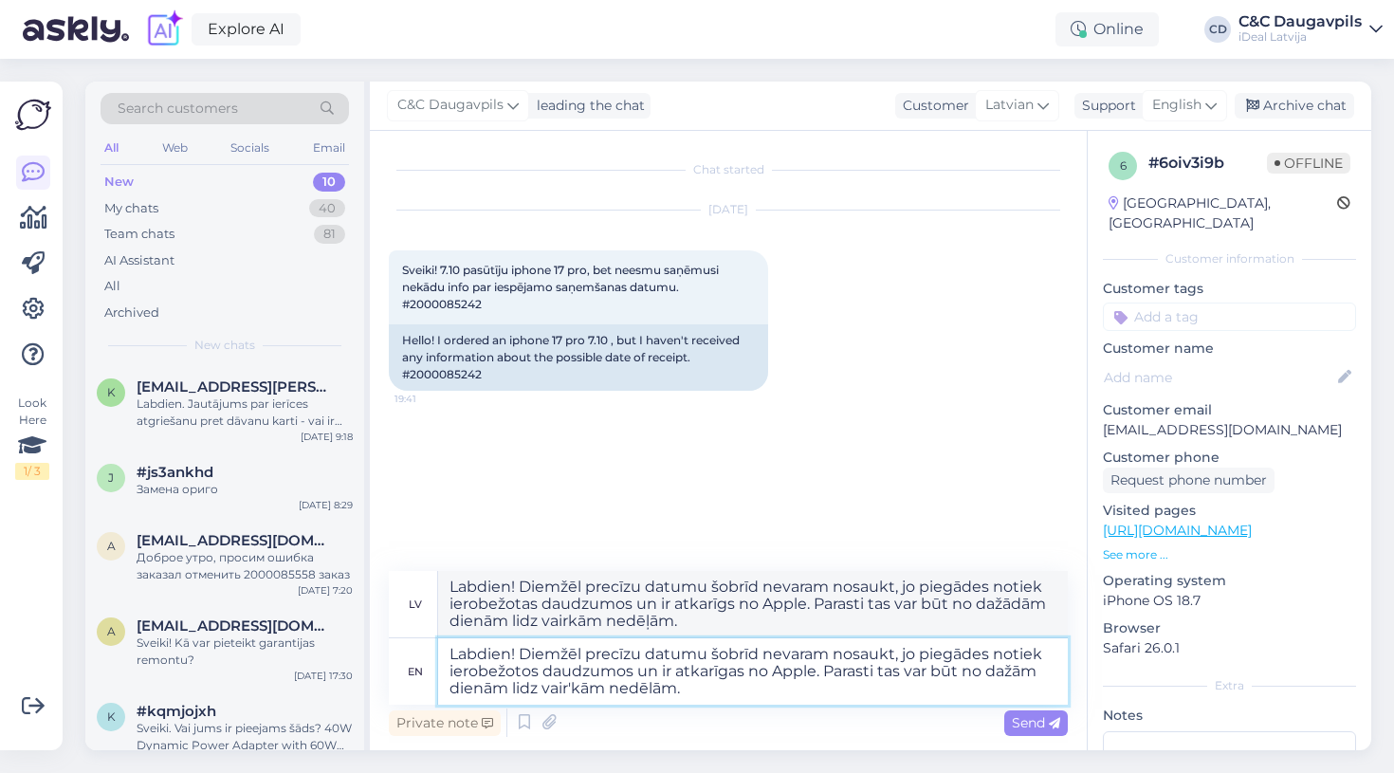
type textarea "Labdien! Diemžēl precīzu datumu šobrīd nevaram nosaukt, jo piegādes notiek iero…"
click at [521, 692] on textarea "Labdien! Diemžēl precīzu datumu šobrīd nevaram nosaukt, jo piegādes notiek iero…" at bounding box center [753, 671] width 630 height 66
type textarea "Labdien! Diemžēl precīzu datumu šobrīd nevaram nosaukt, jo piegādes notiek iero…"
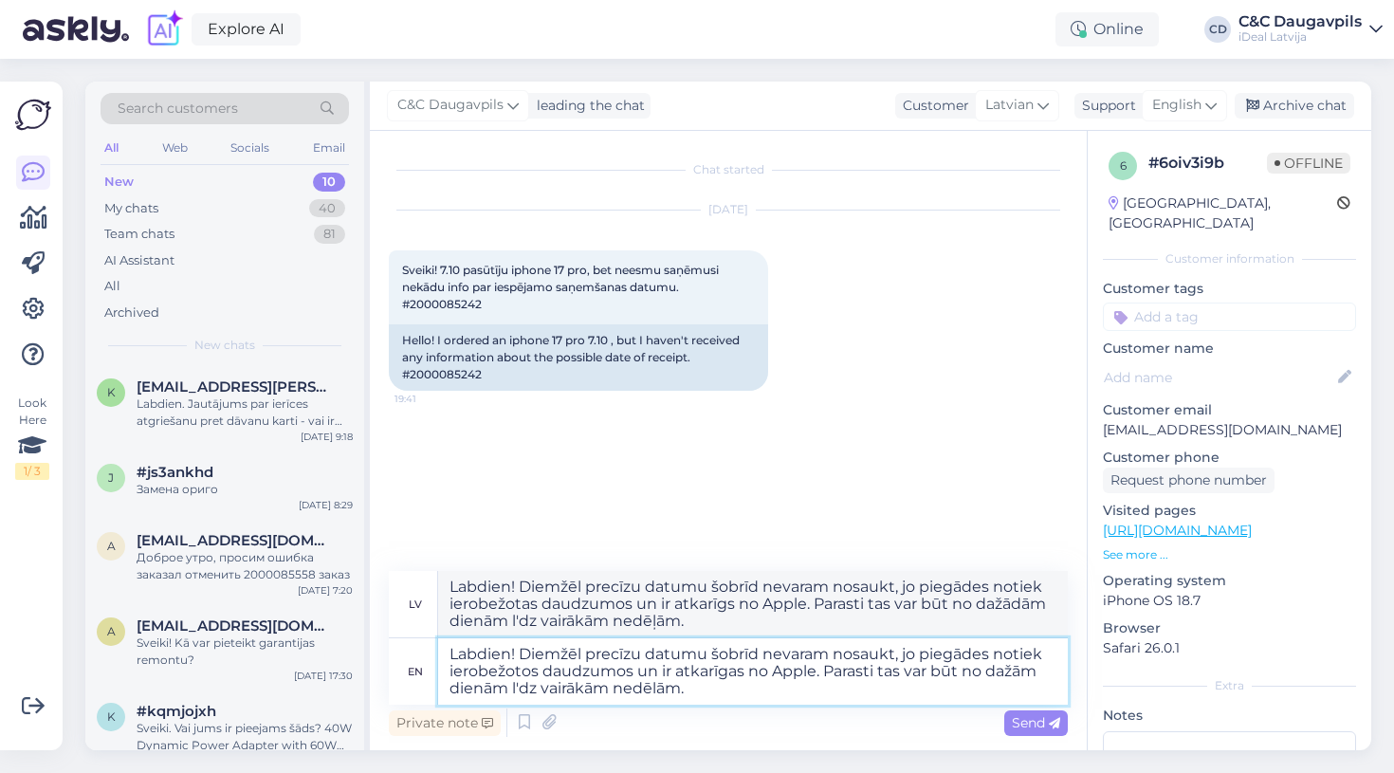
type textarea "Labdien! Diemžēl precīzu datumu šobrīd nevaram nosaukt, jo piegādes notiek iero…"
click at [707, 692] on textarea "Labdien! Diemžēl precīzu datumu šobrīd nevaram nosaukt, jo piegādes notiek iero…" at bounding box center [753, 671] width 630 height 66
type textarea "Labdien! Diemžēl precīzu datumu šobrīd nevaram nosaukt, jo piegādes notiek iero…"
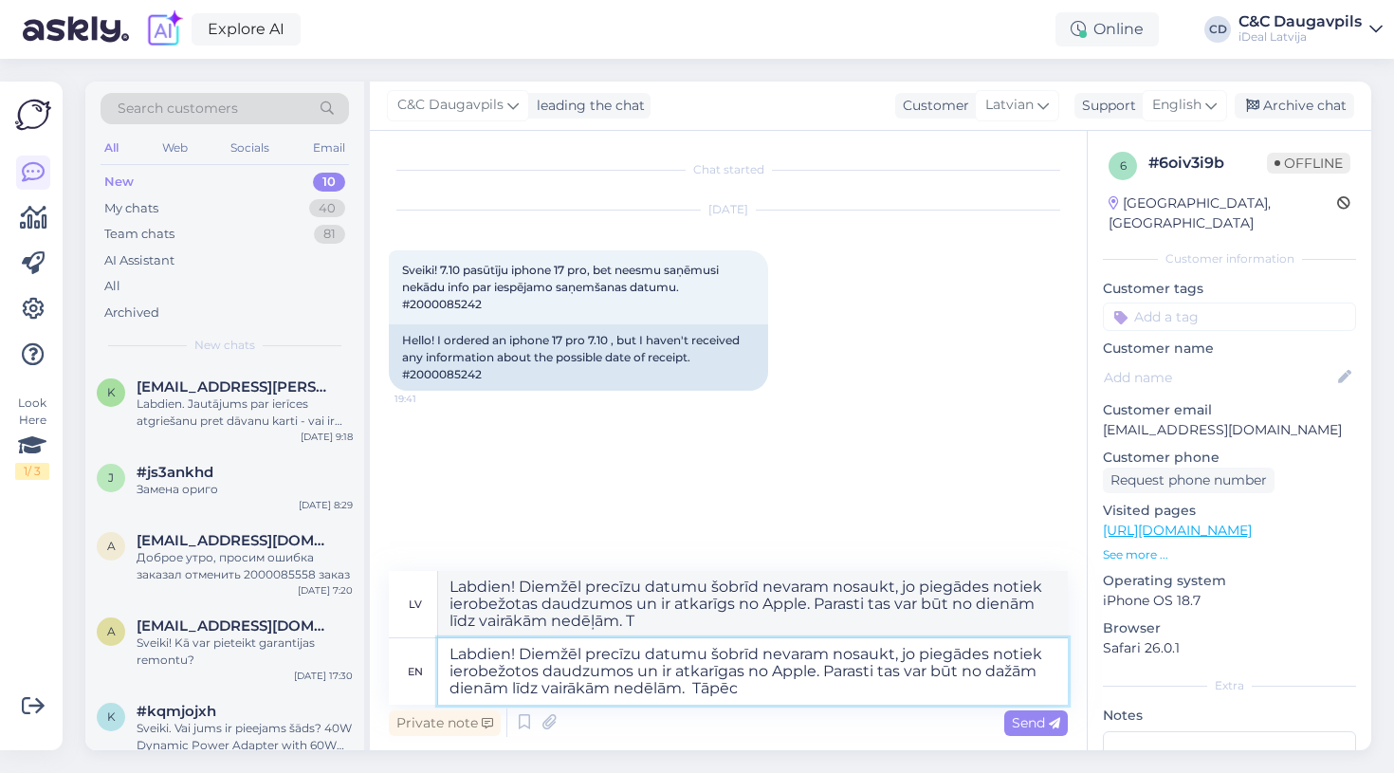
type textarea "Labdien! Diemžēl precīzu datumu šobrīd nevaram nosaukt, jo piegādes notiek iero…"
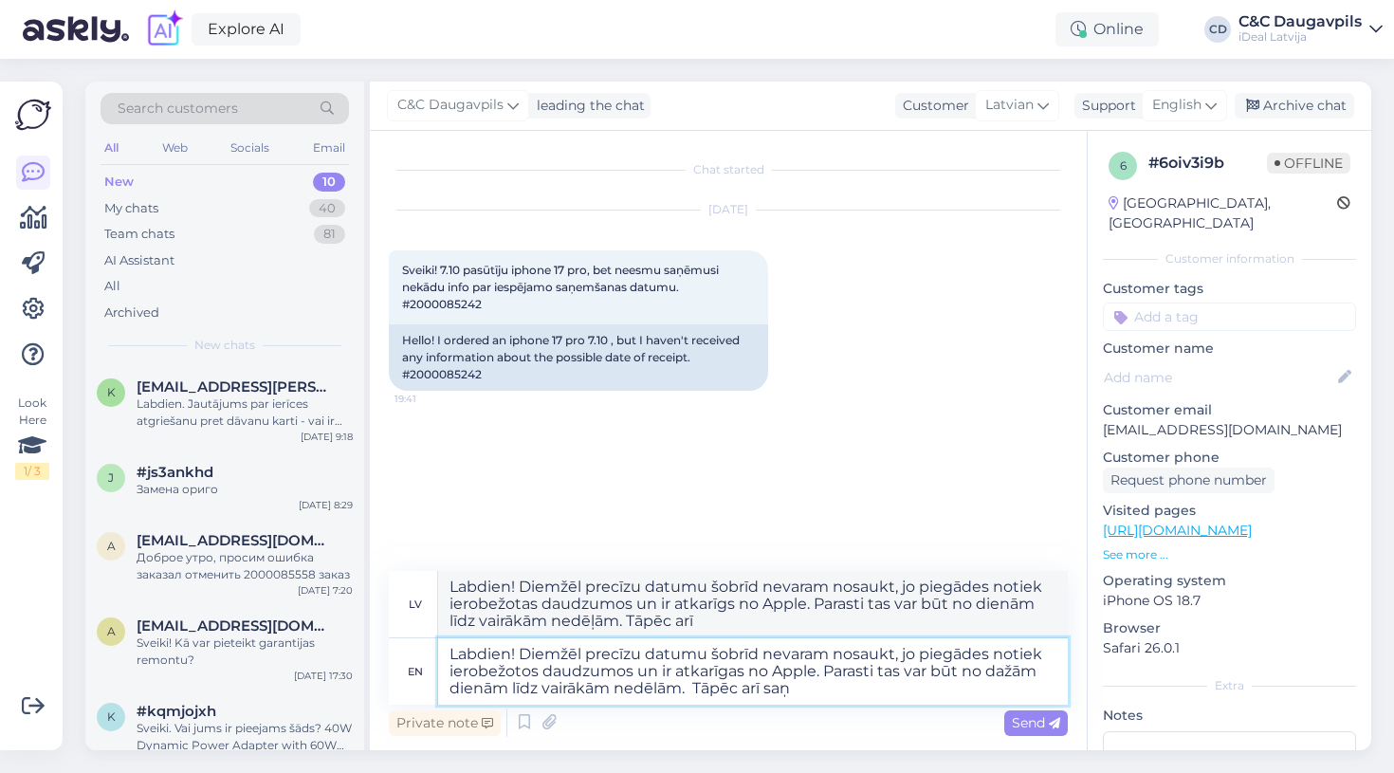
type textarea "Labdien! Diemžēl precīzu datumu šobrīd nevaram nosaukt, jo piegādes notiek iero…"
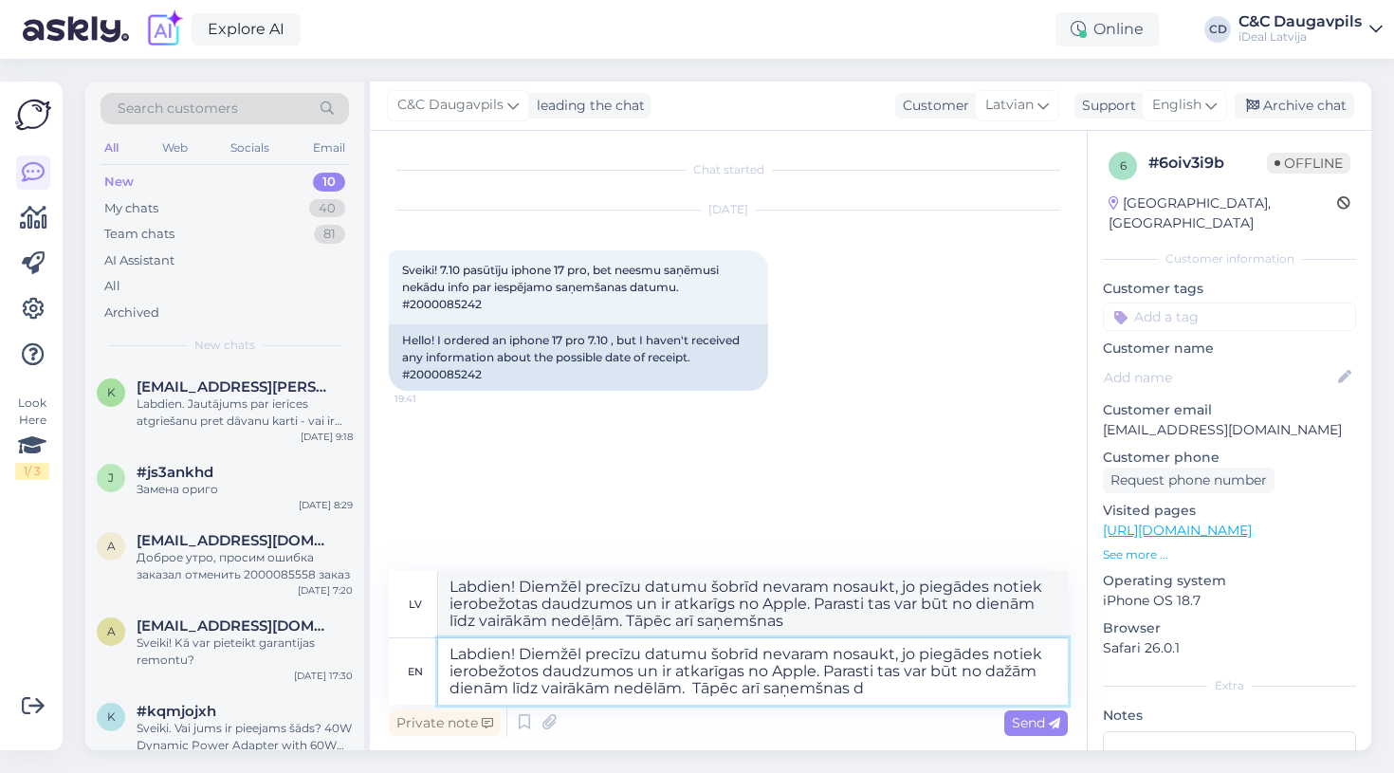
type textarea "Labdien! Diemžēl precīzu datumu šobrīd nevaram nosaukt, jo piegādes notiek iero…"
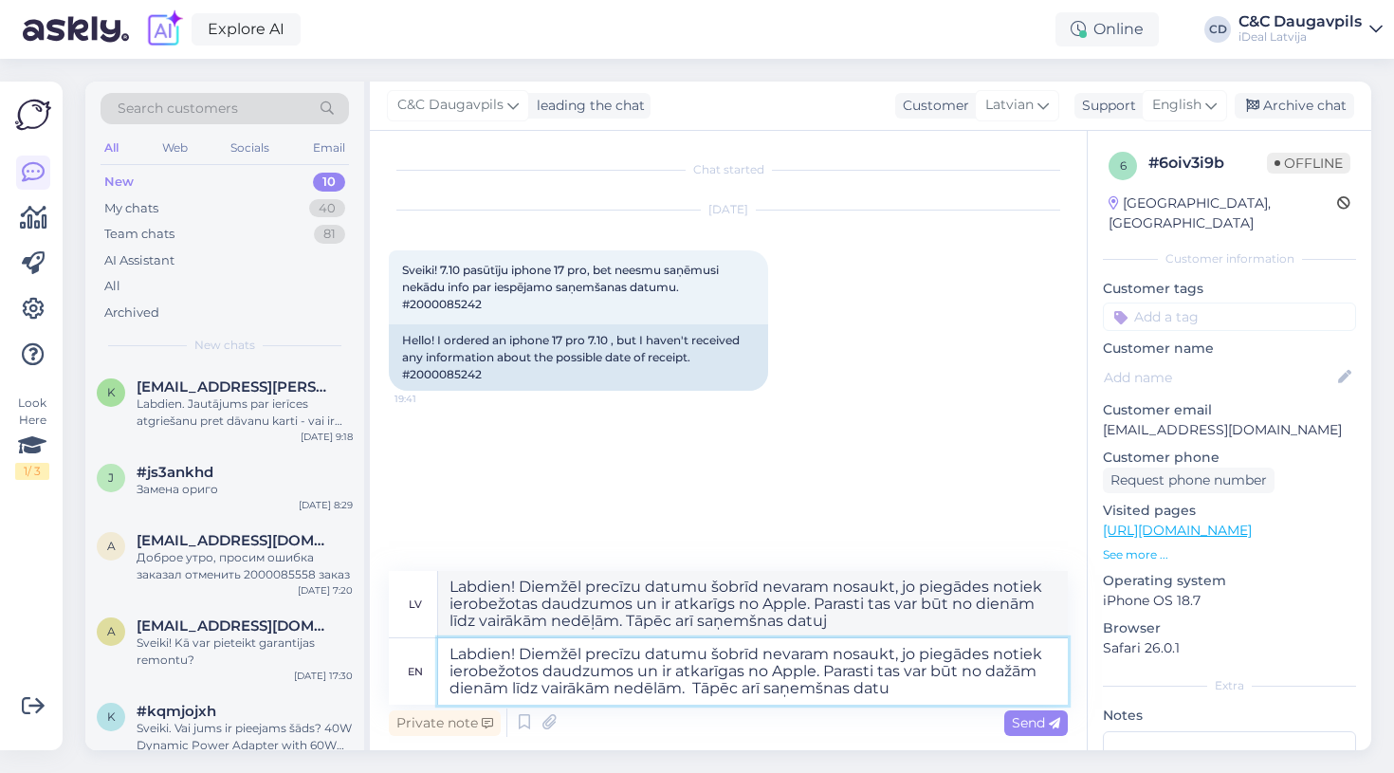
type textarea "Labdien! Diemžēl precīzu datumu šobrīd nevaram nosaukt, jo piegādes notiek iero…"
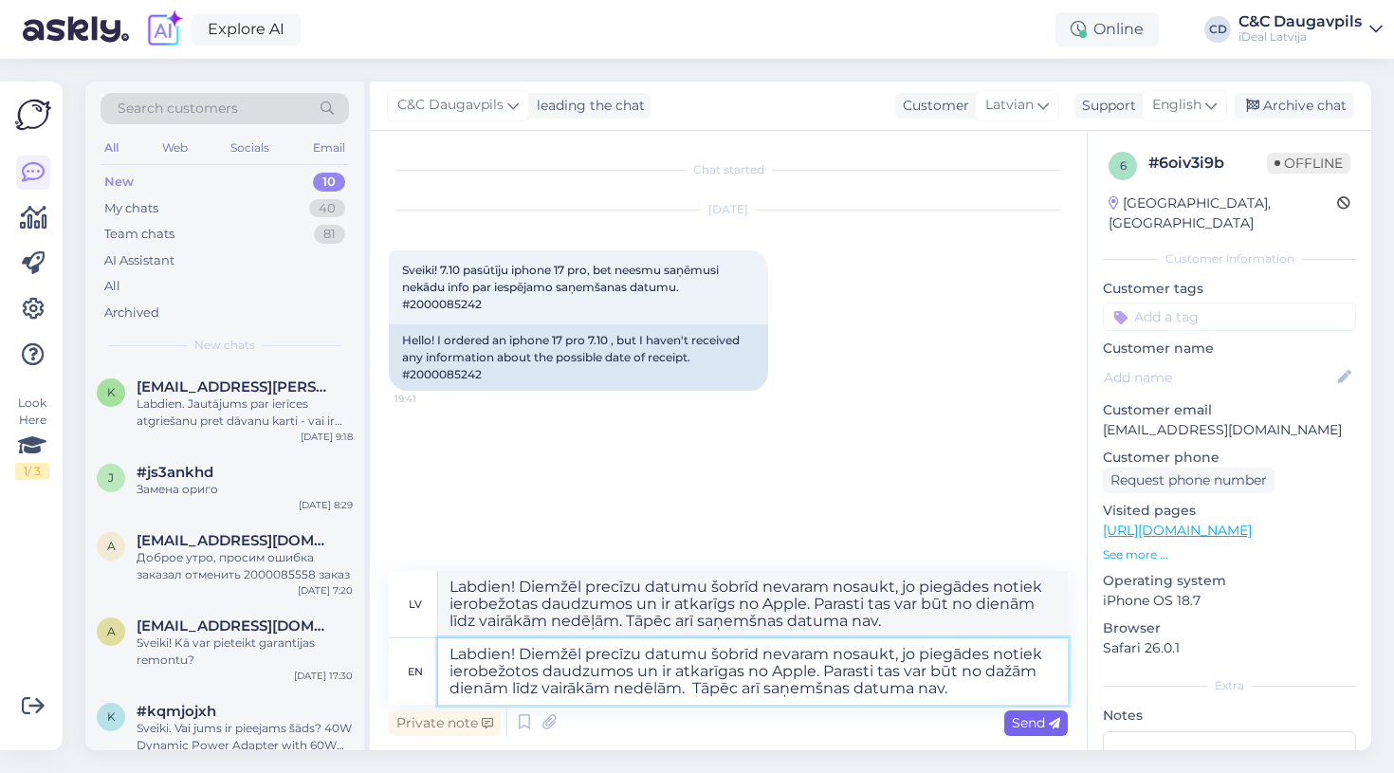
type textarea "Labdien! Diemžēl precīzu datumu šobrīd nevaram nosaukt, jo piegādes notiek iero…"
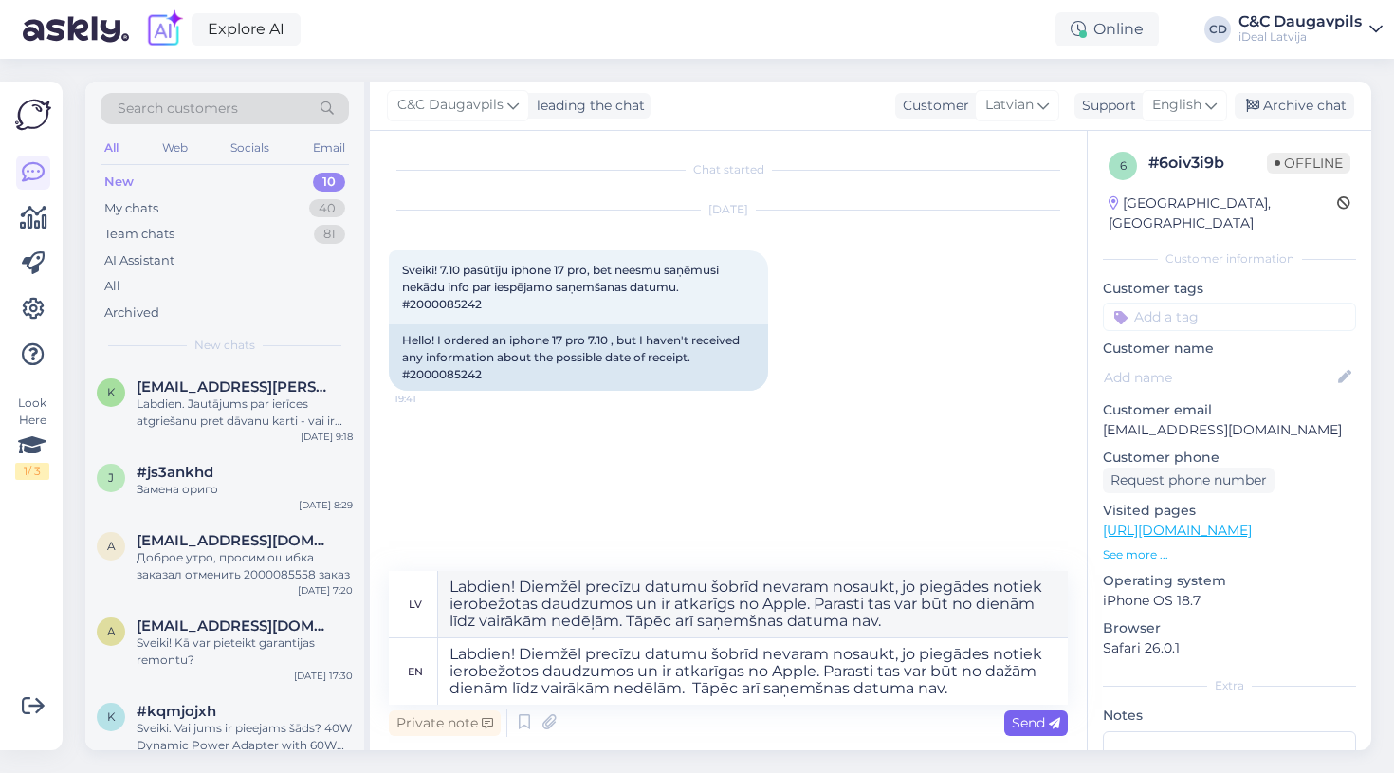
click at [1032, 719] on span "Send" at bounding box center [1036, 722] width 48 height 17
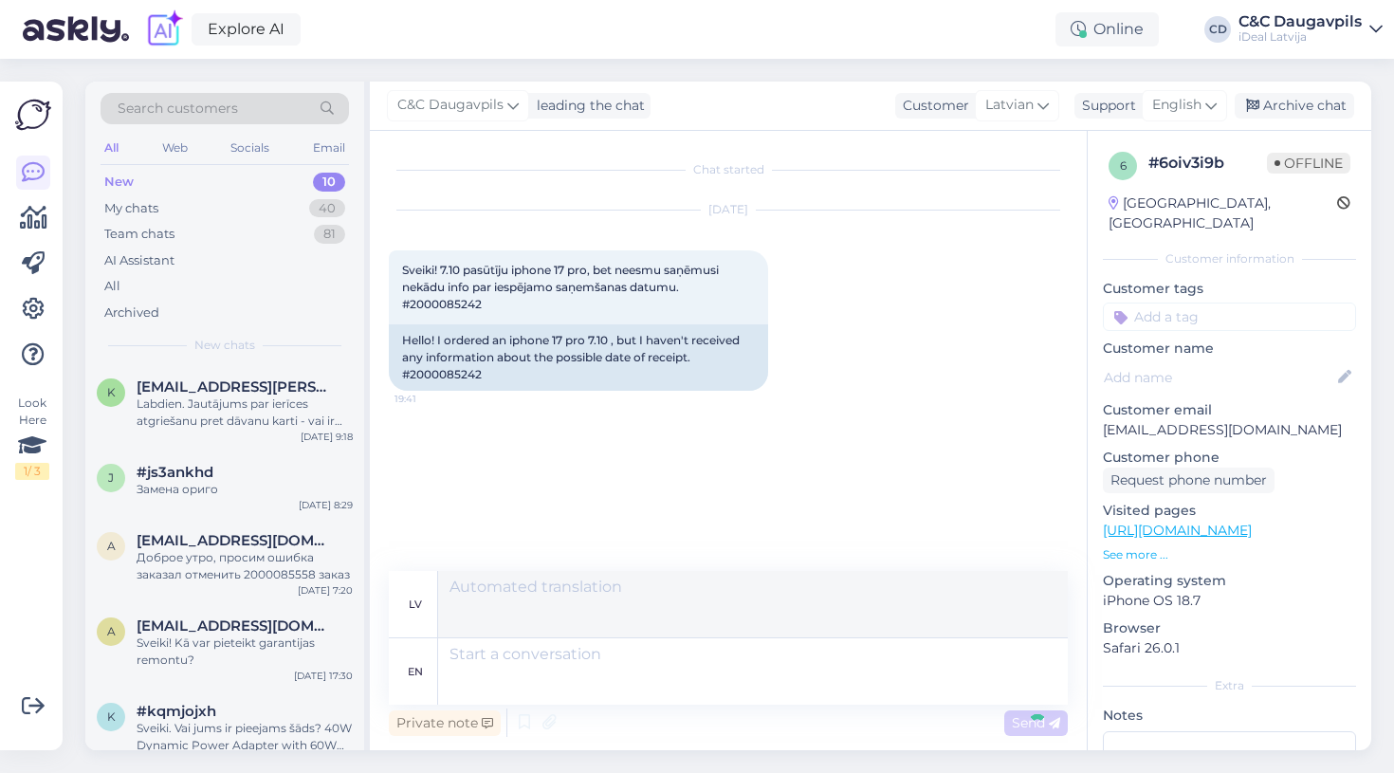
scroll to position [46, 0]
